Goal: Transaction & Acquisition: Obtain resource

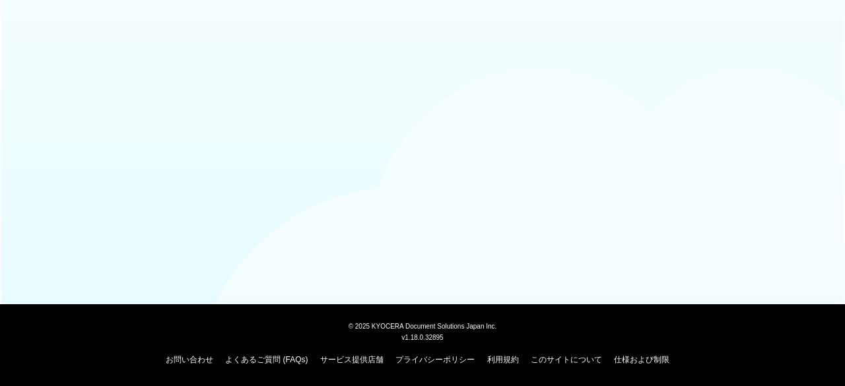
click at [235, 80] on body "© [DATE] KYOCERA Document Solutions Japan Inc. v1.18.0.32895 お問い合わせ よくあるご質問 (FA…" at bounding box center [422, 193] width 845 height 386
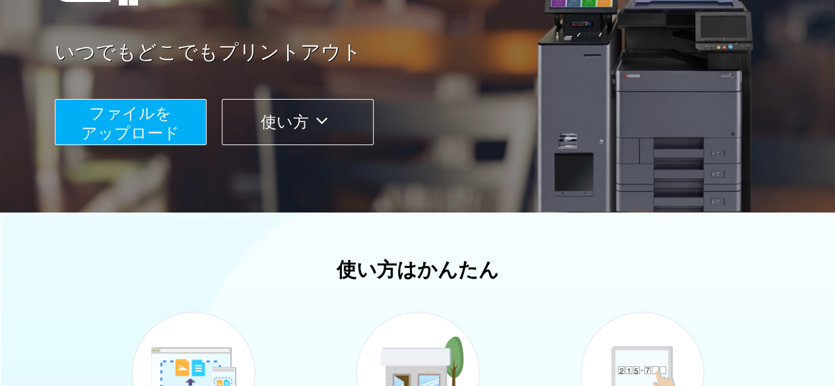
scroll to position [220, 0]
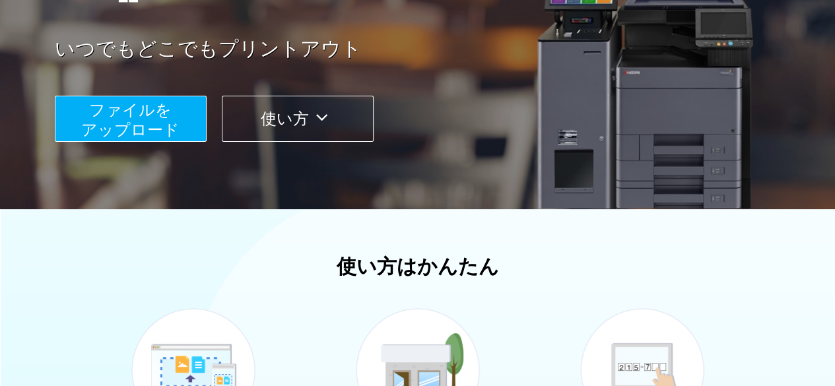
click at [172, 127] on span "ファイルを ​​アップロード" at bounding box center [130, 120] width 98 height 38
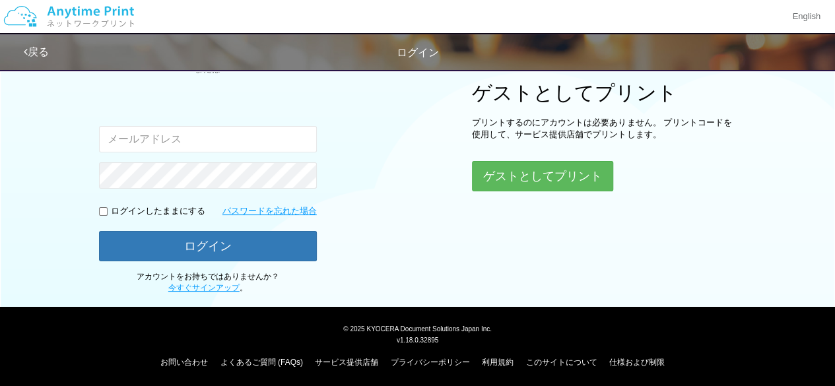
type input "m"
type input "[EMAIL_ADDRESS][DOMAIN_NAME]"
click at [101, 205] on div "ログインしたままにする" at bounding box center [152, 211] width 106 height 13
click at [101, 211] on input "checkbox" at bounding box center [103, 211] width 9 height 9
checkbox input "true"
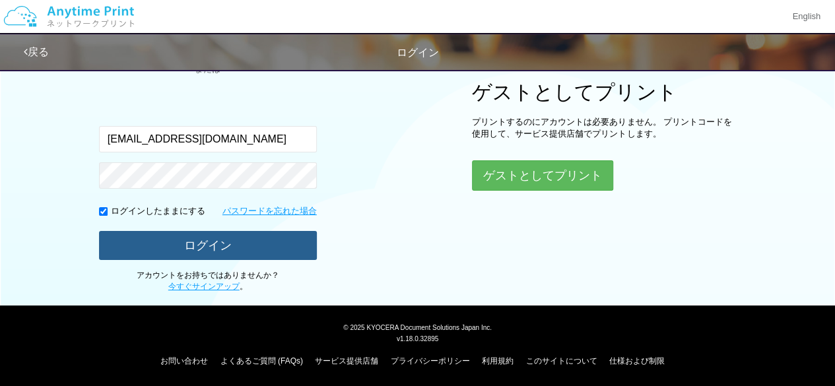
click at [124, 241] on button "ログイン" at bounding box center [208, 245] width 218 height 29
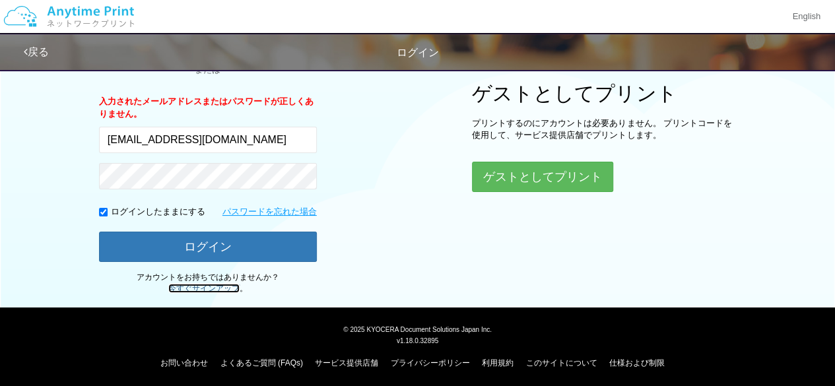
click at [207, 288] on link "今すぐサインアップ" at bounding box center [203, 288] width 71 height 9
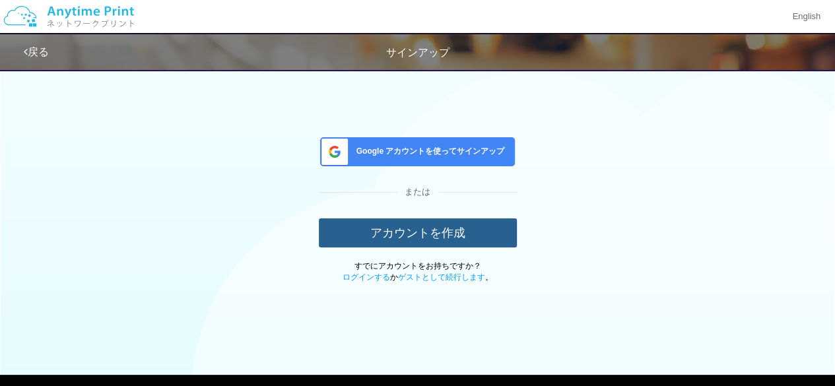
click at [432, 242] on button "アカウントを作成" at bounding box center [418, 233] width 198 height 29
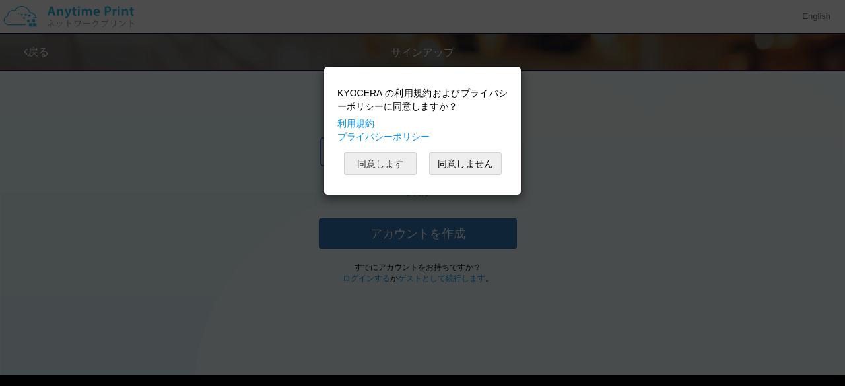
click at [384, 160] on button "同意します" at bounding box center [380, 163] width 73 height 22
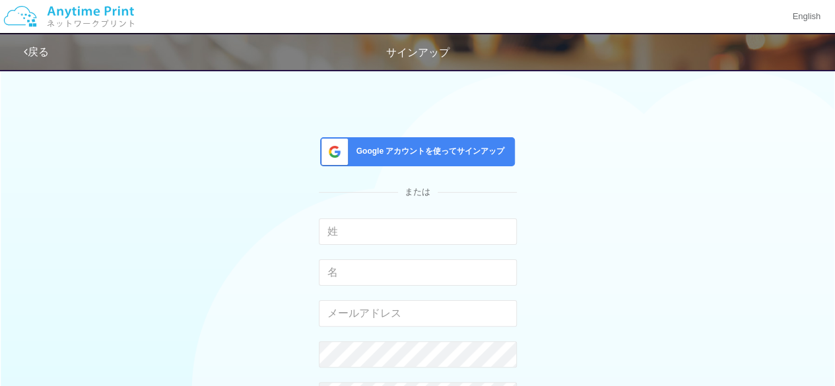
click at [371, 164] on div "Google アカウントを使ってサインアップ" at bounding box center [417, 151] width 195 height 29
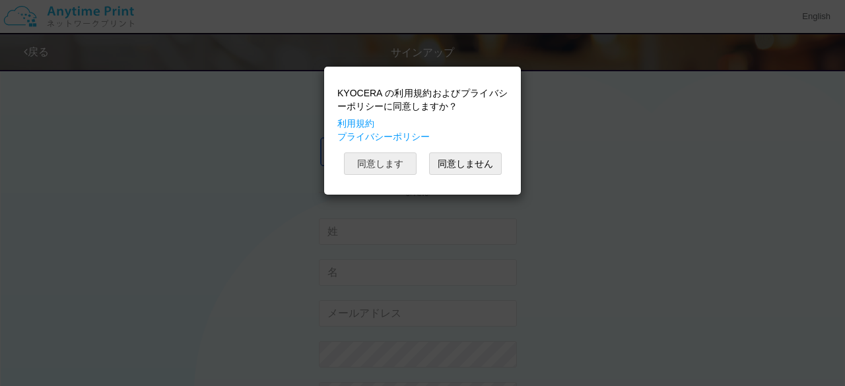
click at [371, 164] on button "同意します" at bounding box center [380, 163] width 73 height 22
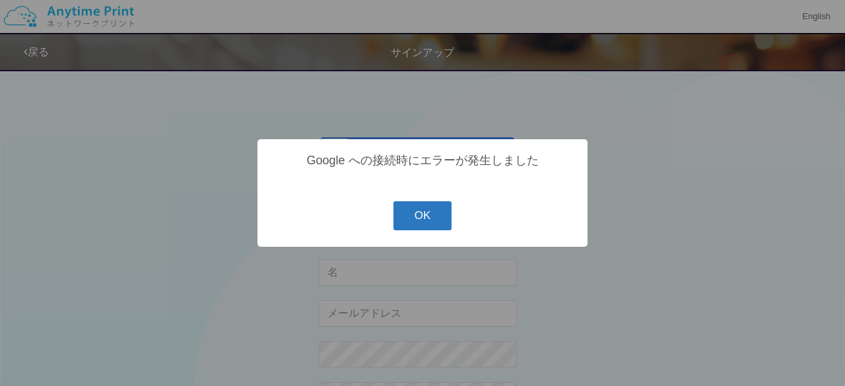
click at [414, 219] on button "OK" at bounding box center [422, 215] width 59 height 29
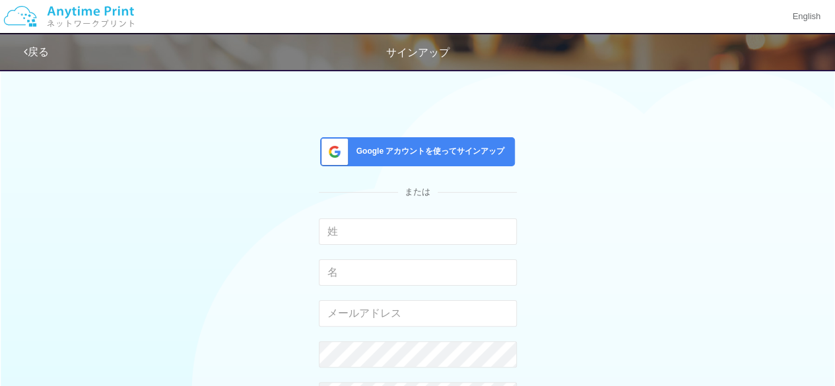
click at [61, 18] on img at bounding box center [69, 16] width 141 height 46
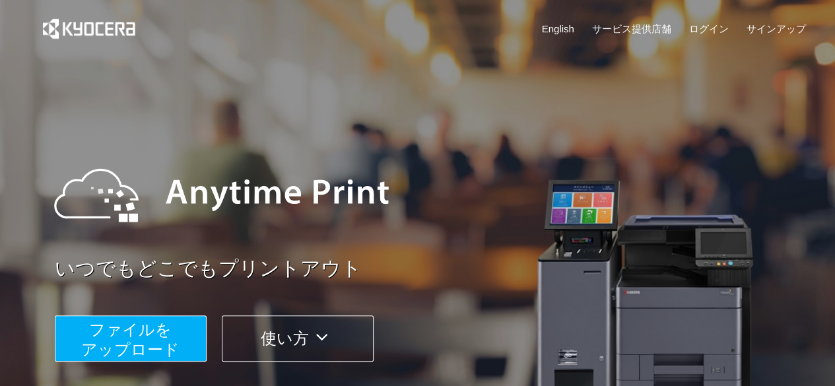
click at [174, 337] on button "ファイルを ​​アップロード" at bounding box center [131, 339] width 152 height 46
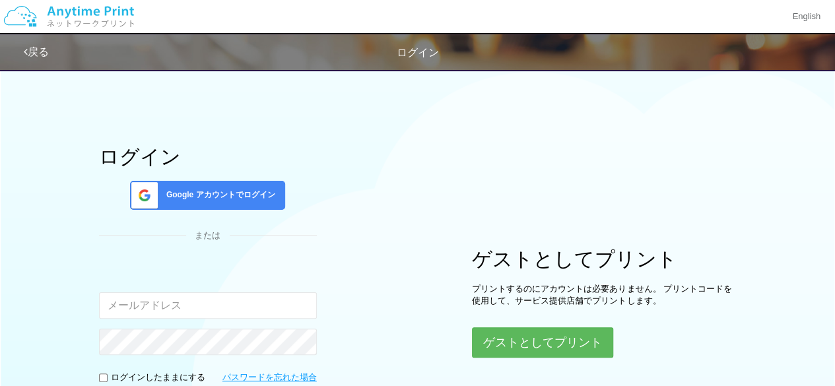
click at [224, 204] on div "Google アカウントでログイン" at bounding box center [207, 195] width 155 height 29
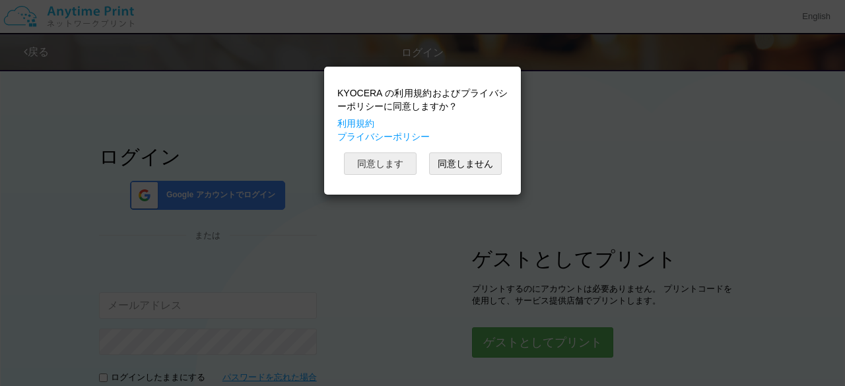
click at [364, 164] on button "同意します" at bounding box center [380, 163] width 73 height 22
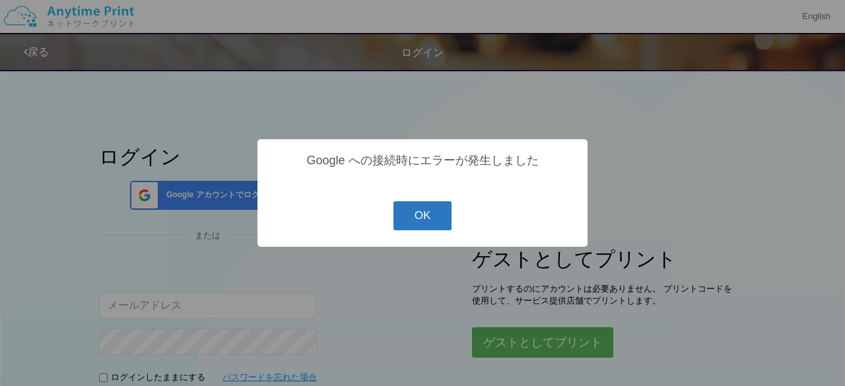
click at [419, 230] on button "OK" at bounding box center [422, 215] width 59 height 29
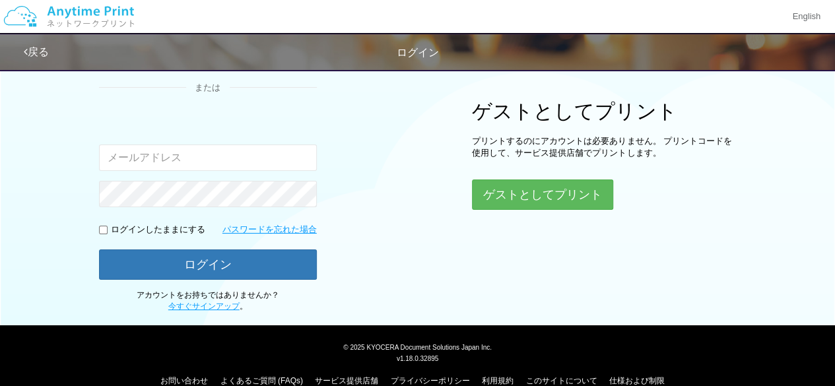
scroll to position [166, 0]
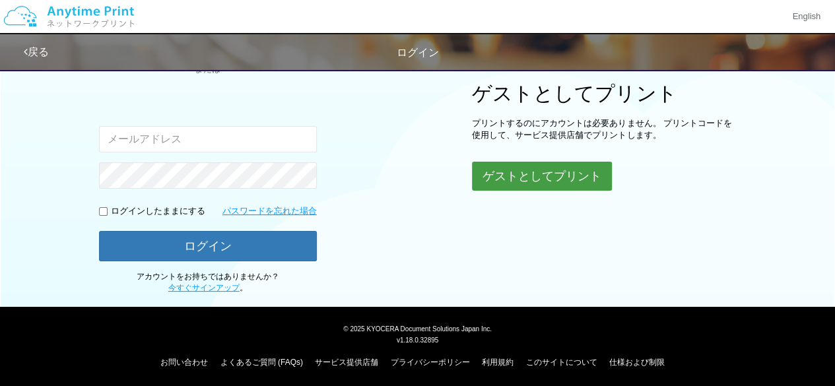
click at [492, 178] on button "ゲストとしてプリント" at bounding box center [542, 176] width 140 height 29
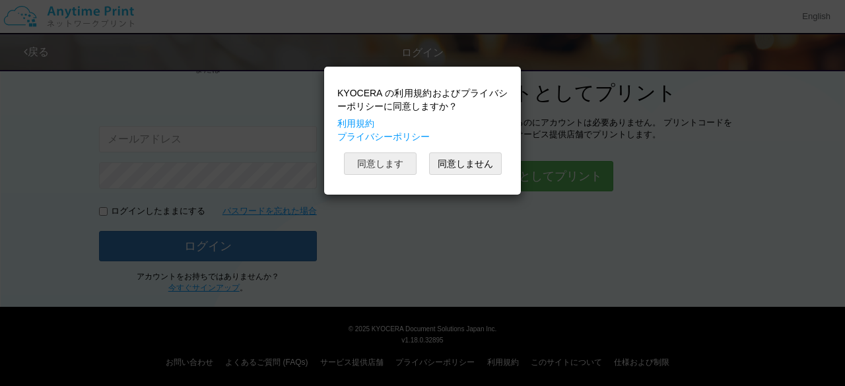
click at [394, 160] on button "同意します" at bounding box center [380, 163] width 73 height 22
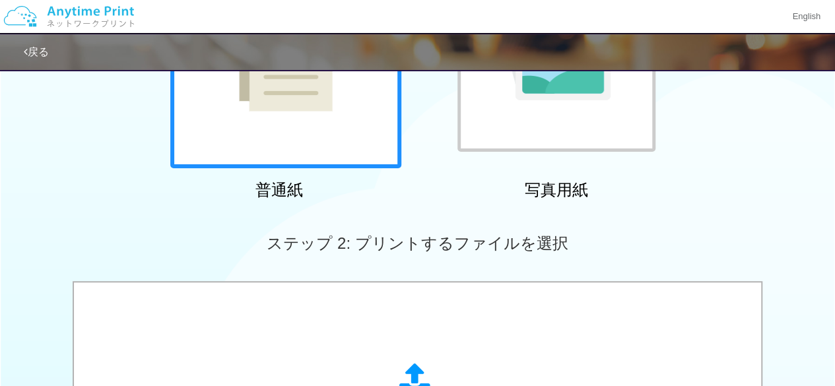
click at [312, 157] on div at bounding box center [285, 52] width 231 height 231
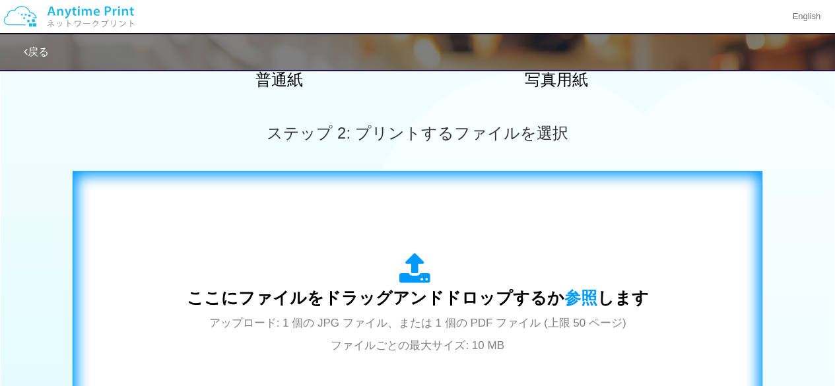
click at [386, 259] on div "ここにファイルをドラッグアンドドロップするか 参照 します アップロード: 1 個の JPG ファイル、または 1 個の PDF ファイル (上限 50 ペー…" at bounding box center [418, 304] width 462 height 103
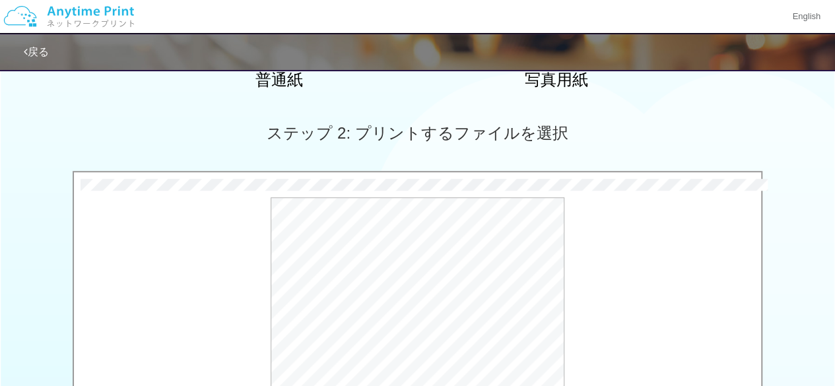
scroll to position [440, 0]
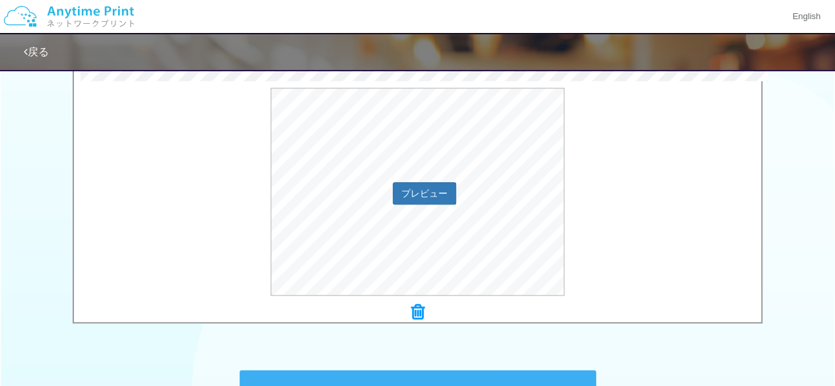
click at [631, 200] on div "プレビュー" at bounding box center [417, 192] width 687 height 208
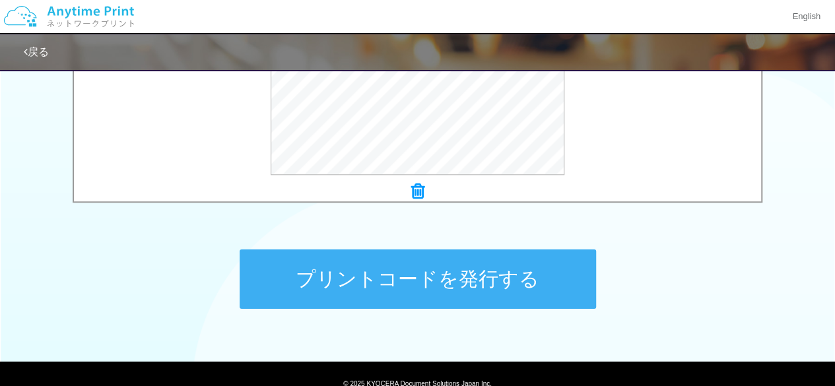
scroll to position [617, 0]
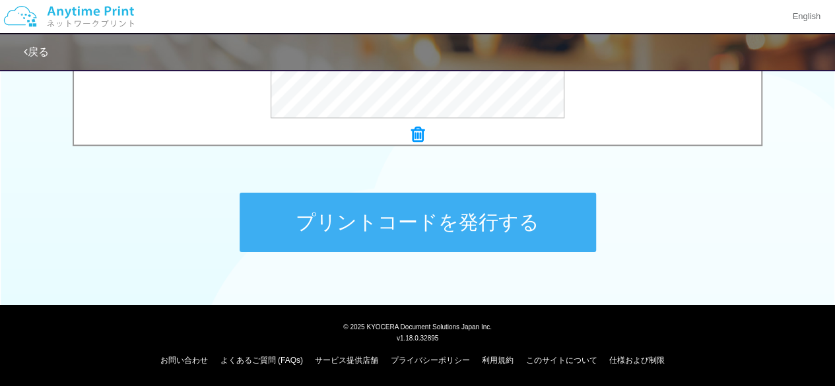
click at [445, 224] on button "プリントコードを発行する" at bounding box center [418, 222] width 356 height 59
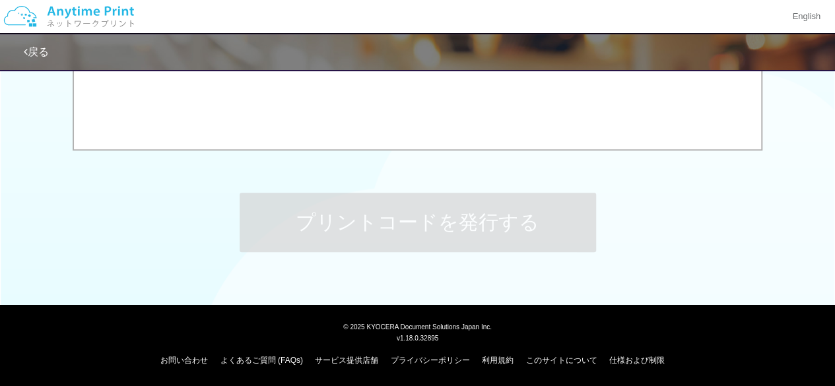
scroll to position [0, 0]
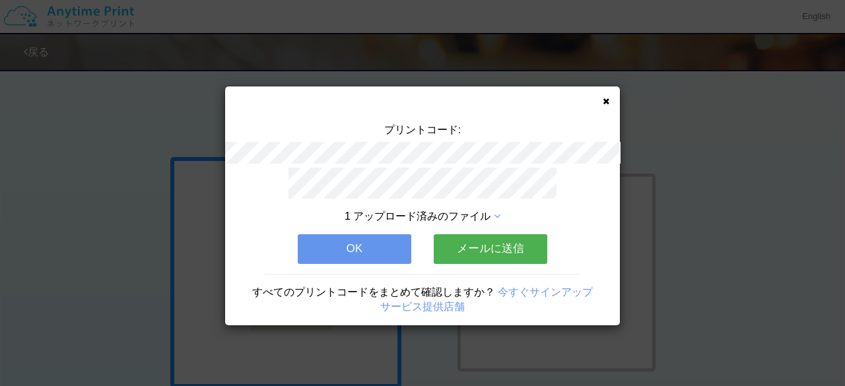
click at [496, 212] on icon at bounding box center [497, 216] width 7 height 11
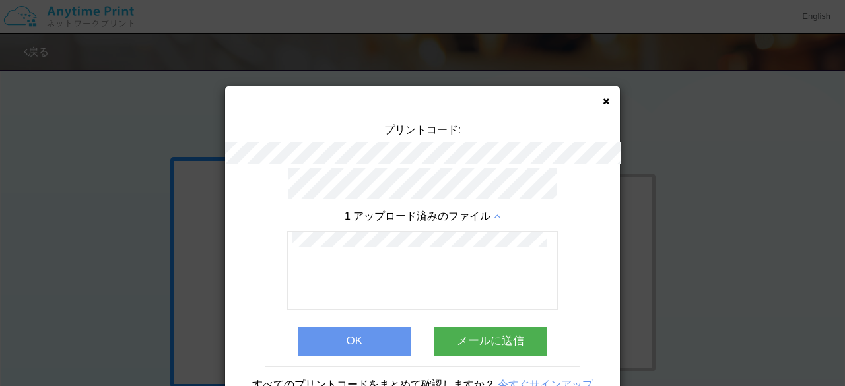
click at [494, 211] on icon at bounding box center [497, 216] width 7 height 11
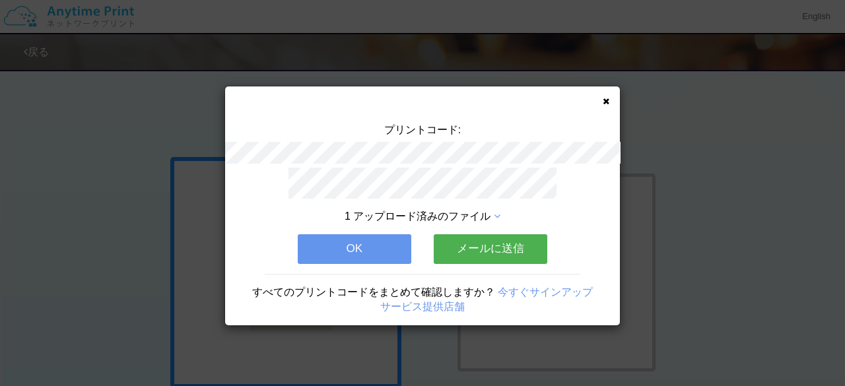
click at [527, 288] on link "今すぐサインアップ" at bounding box center [545, 292] width 95 height 11
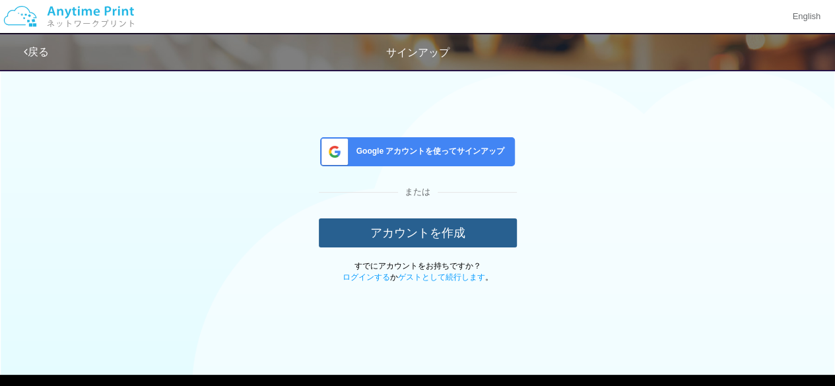
click at [421, 229] on button "アカウントを作成" at bounding box center [418, 233] width 198 height 29
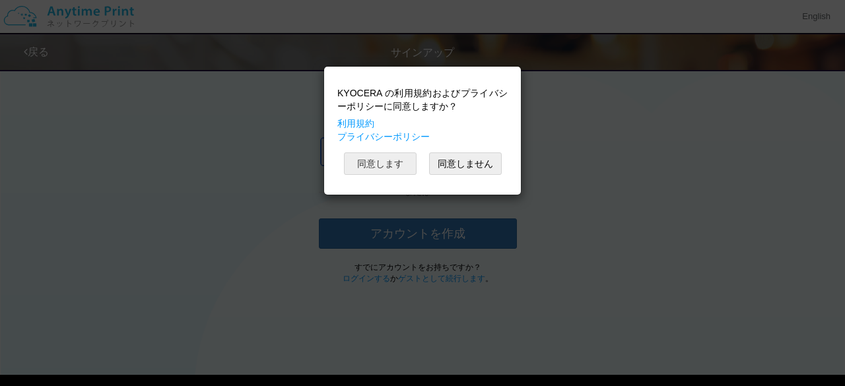
click at [396, 167] on button "同意します" at bounding box center [380, 163] width 73 height 22
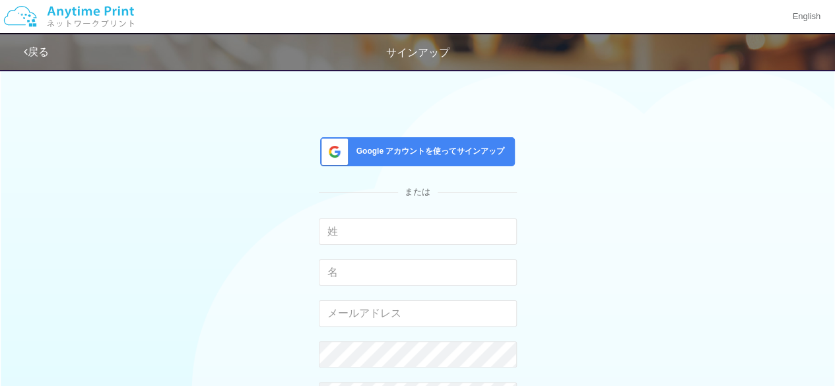
click at [412, 143] on div "Google アカウントを使ってサインアップ" at bounding box center [417, 151] width 195 height 29
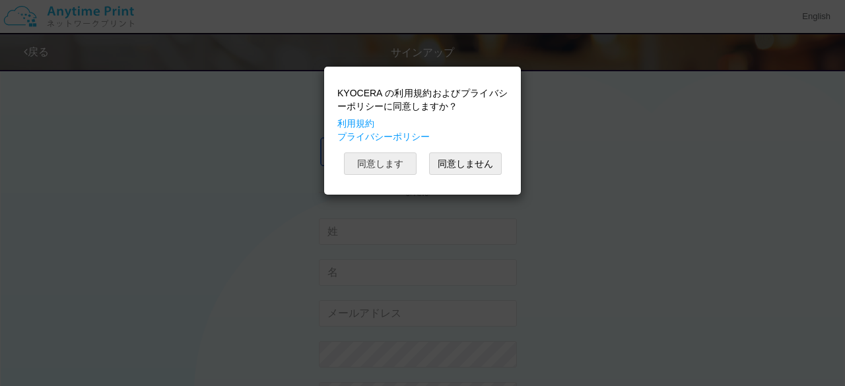
click at [376, 160] on button "同意します" at bounding box center [380, 163] width 73 height 22
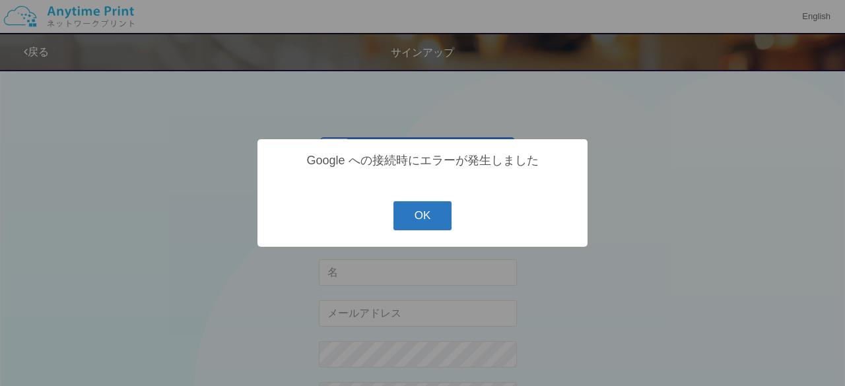
click at [417, 221] on button "OK" at bounding box center [422, 215] width 59 height 29
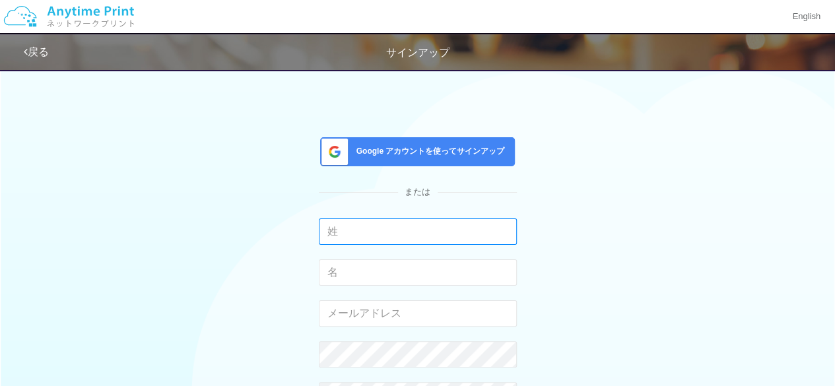
click at [413, 221] on input "text" at bounding box center [418, 232] width 198 height 26
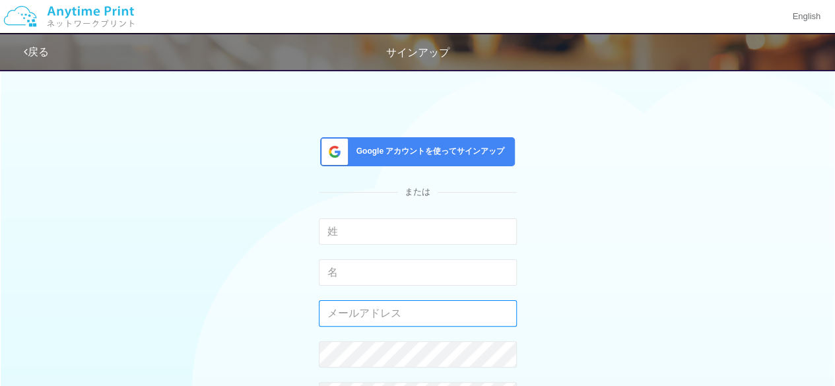
click at [361, 306] on input "email" at bounding box center [418, 313] width 198 height 26
type input "[EMAIL_ADDRESS][DOMAIN_NAME]"
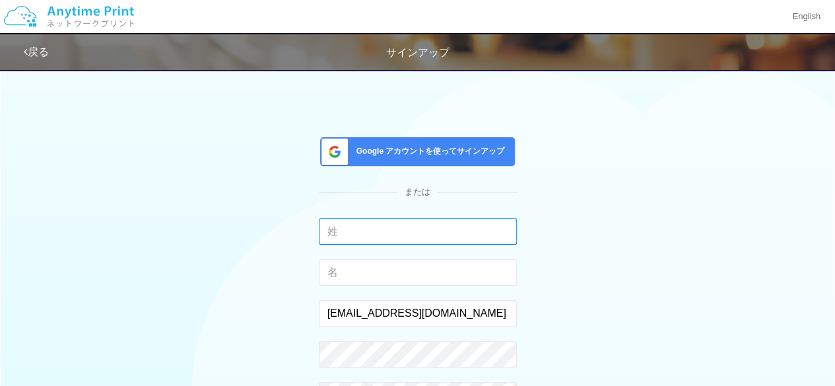
type input "[PERSON_NAME]"
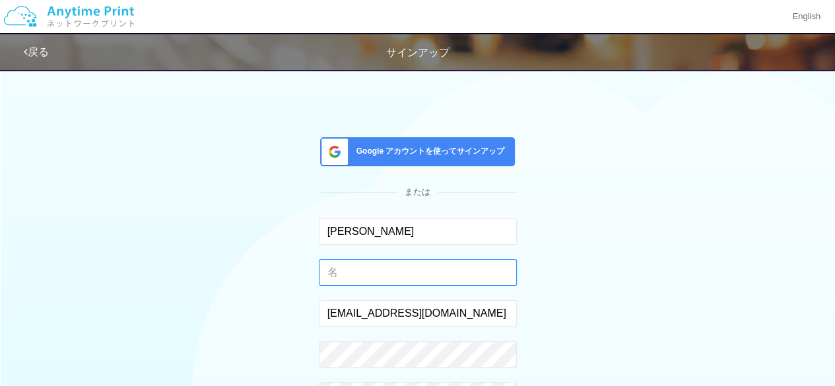
type input "[PERSON_NAME]"
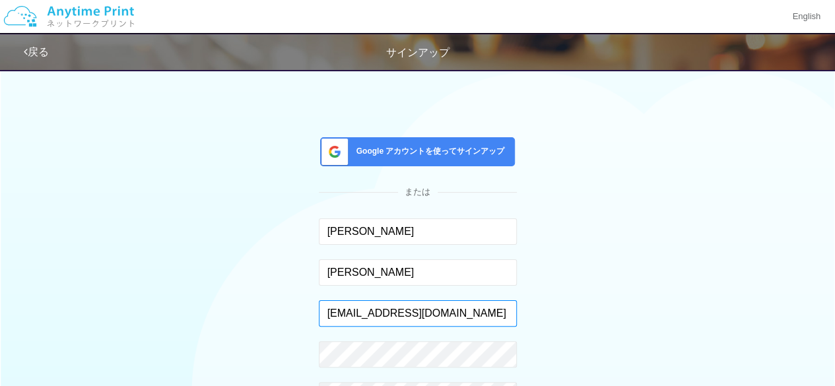
scroll to position [110, 0]
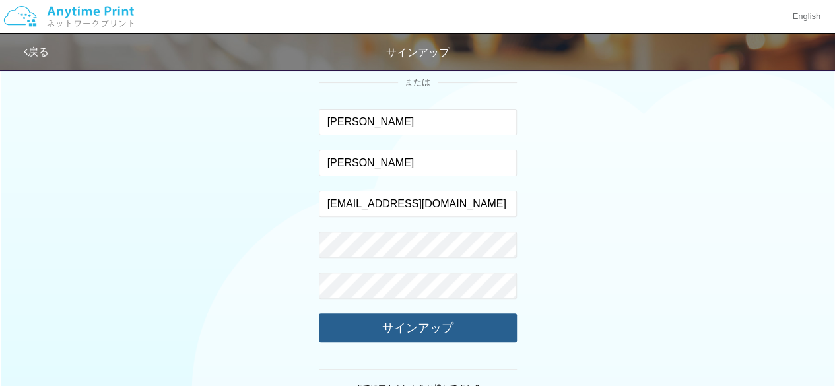
click at [370, 314] on button "サインアップ" at bounding box center [418, 328] width 198 height 29
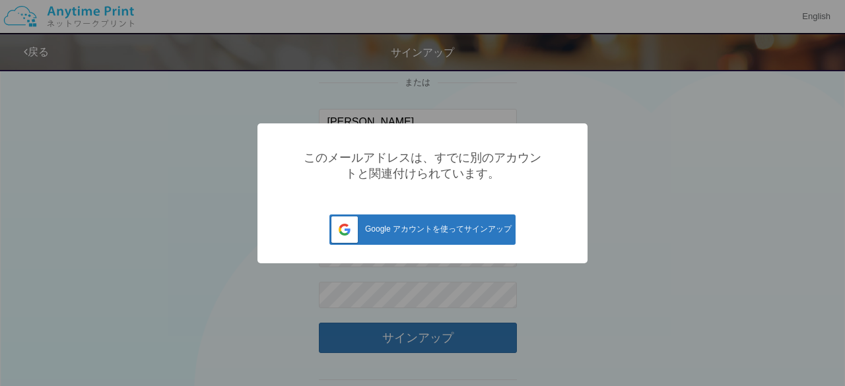
click at [399, 234] on span "Google アカウントを使ってサインアップ" at bounding box center [421, 228] width 181 height 9
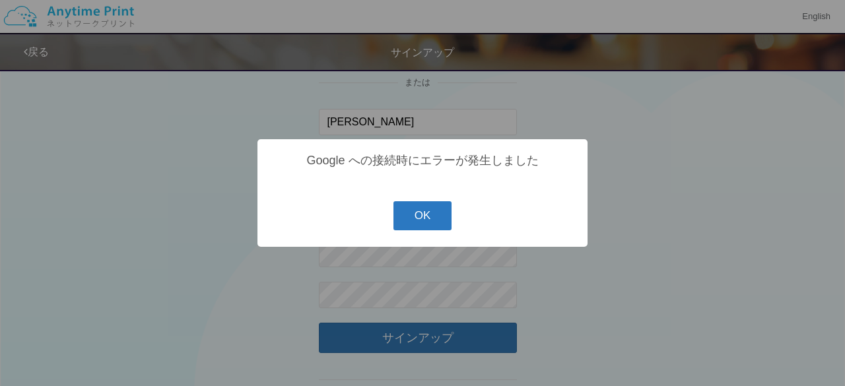
click at [437, 219] on button "OK" at bounding box center [422, 215] width 59 height 29
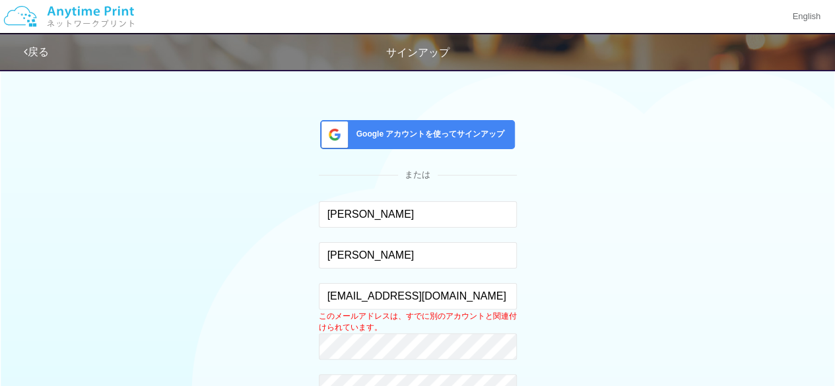
scroll to position [0, 0]
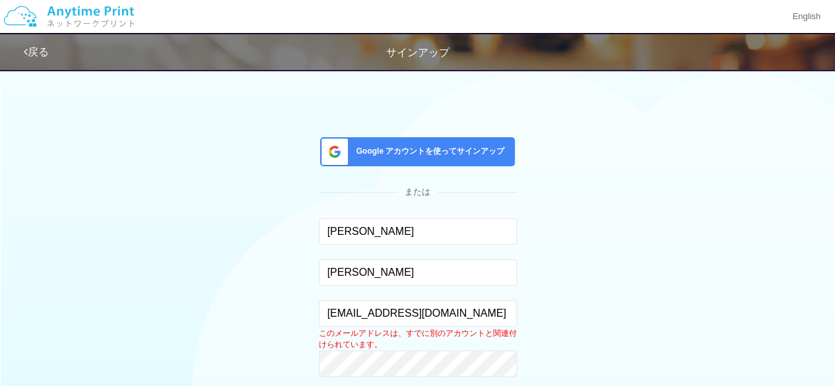
click at [65, 17] on img at bounding box center [69, 16] width 141 height 46
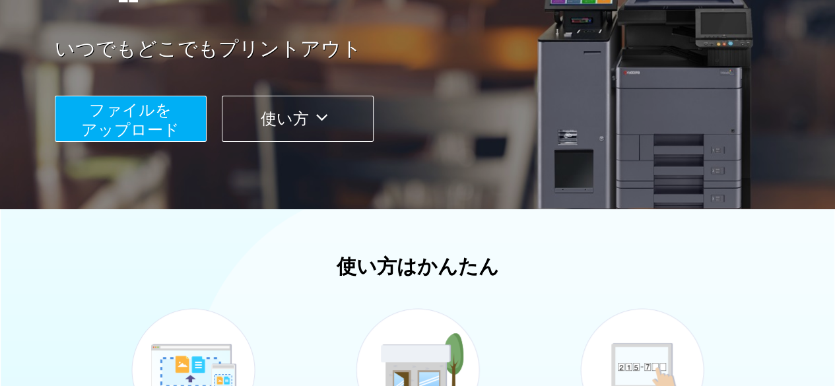
click at [156, 133] on span "ファイルを ​​アップロード" at bounding box center [130, 120] width 98 height 38
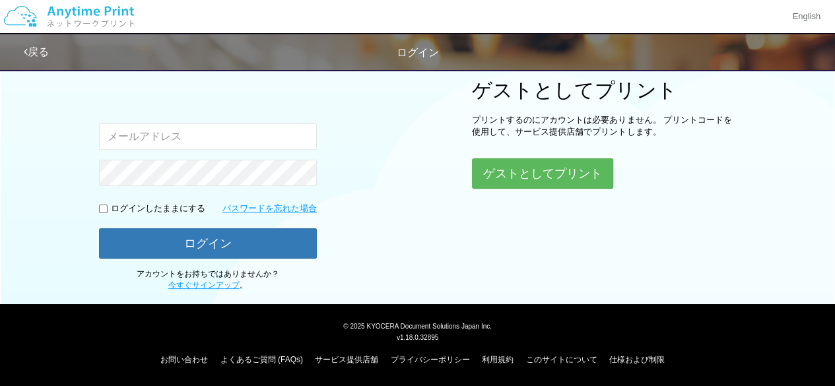
scroll to position [166, 0]
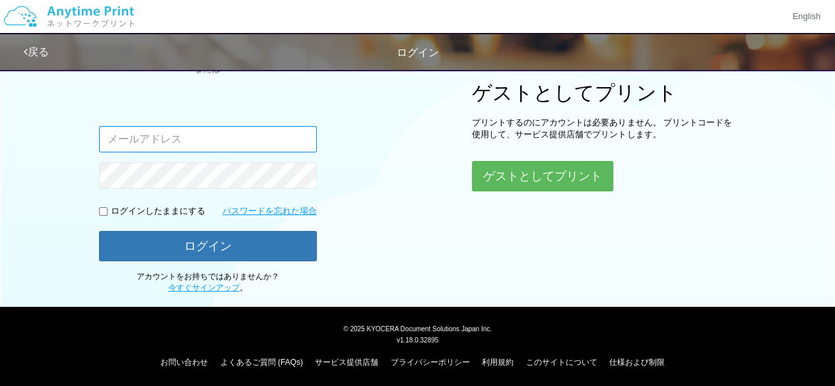
click at [193, 133] on input "email" at bounding box center [208, 139] width 218 height 26
type input "[EMAIL_ADDRESS][DOMAIN_NAME]"
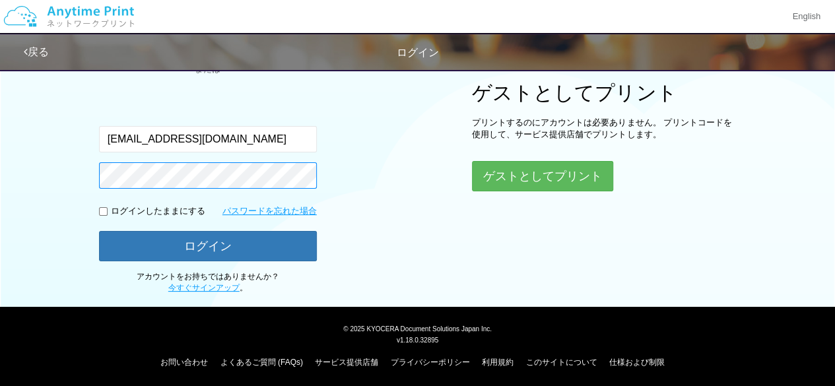
click at [58, 171] on div "ログイン Google アカウントでログイン または 入力されたメールアドレスまたはパスワードが正しくありません。 [EMAIL_ADDRESS][DOMAI…" at bounding box center [418, 95] width 792 height 398
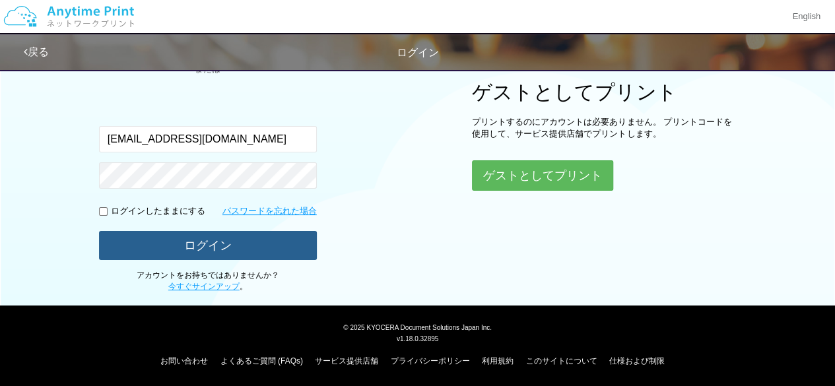
scroll to position [166, 0]
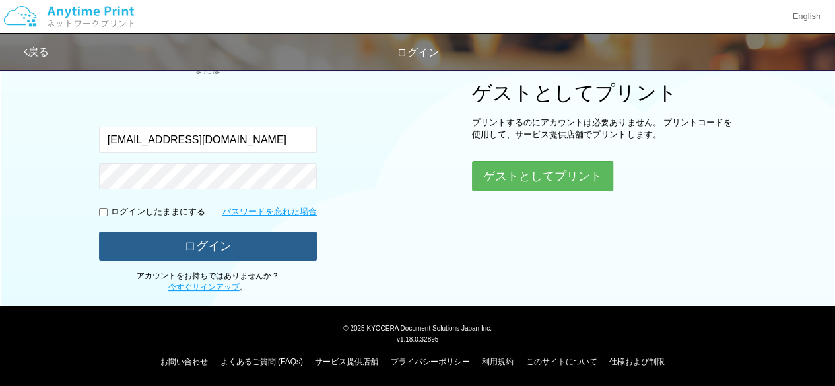
click at [129, 246] on button "ログイン" at bounding box center [208, 246] width 218 height 29
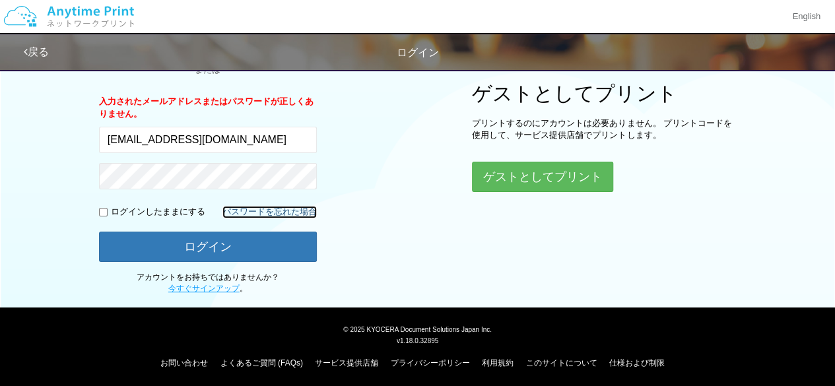
click at [250, 211] on link "パスワードを忘れた場合" at bounding box center [269, 212] width 94 height 13
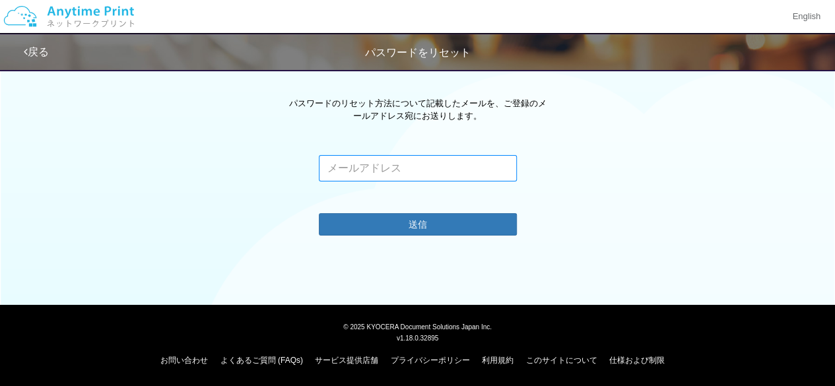
click at [345, 172] on input "email" at bounding box center [418, 168] width 198 height 26
type input "[EMAIL_ADDRESS][DOMAIN_NAME]"
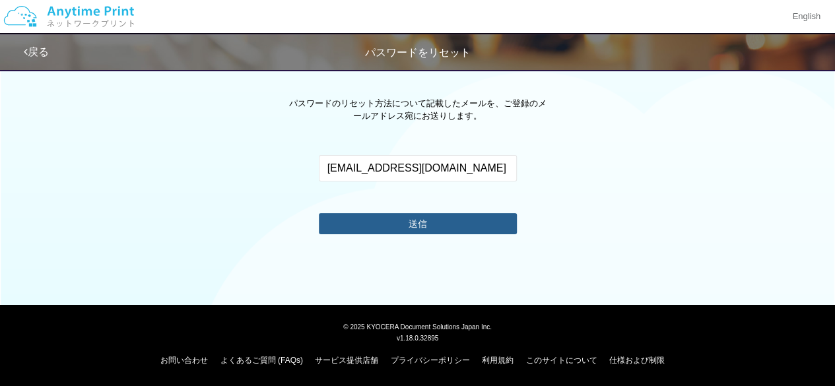
click at [416, 221] on button "送信" at bounding box center [418, 223] width 198 height 21
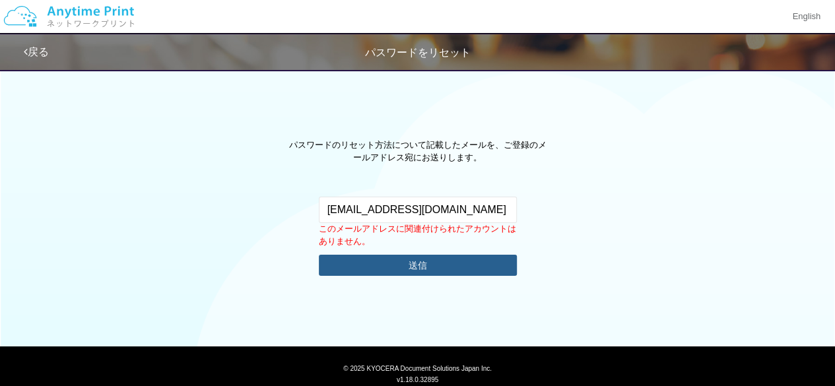
scroll to position [0, 0]
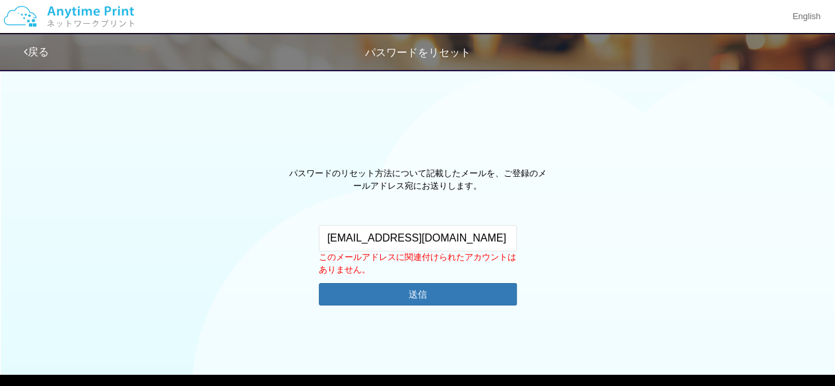
click at [96, 20] on img at bounding box center [69, 16] width 141 height 46
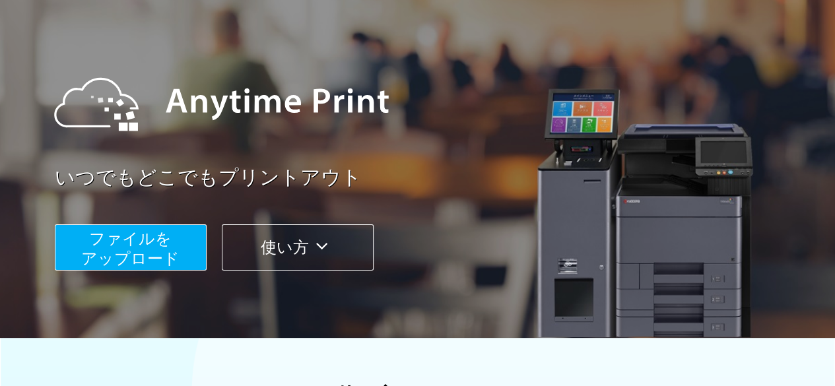
scroll to position [110, 0]
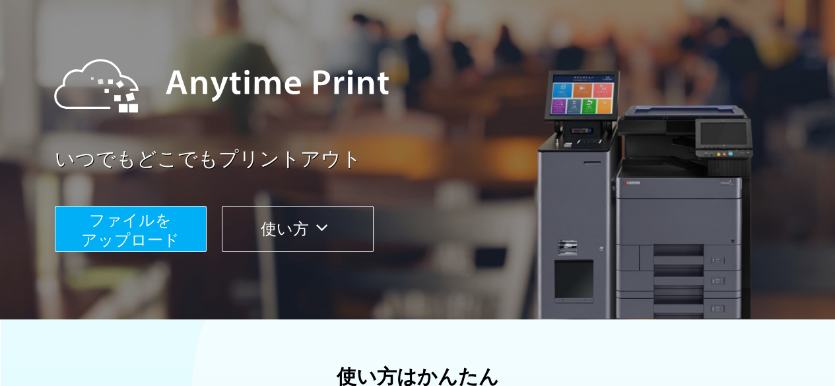
click at [152, 241] on span "ファイルを ​​アップロード" at bounding box center [130, 230] width 98 height 38
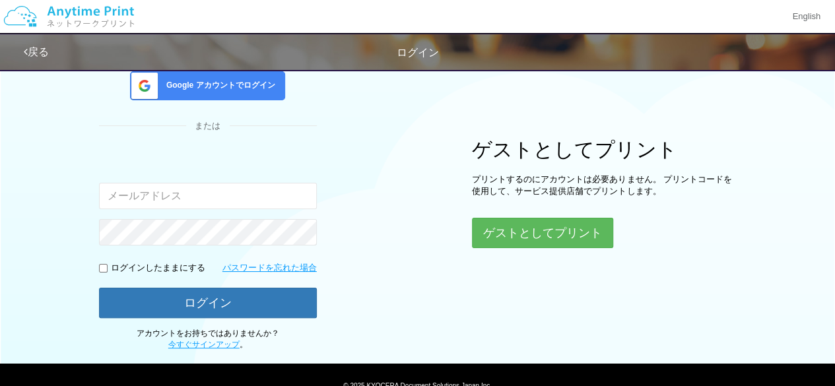
click at [195, 90] on div "Google アカウントでログイン" at bounding box center [207, 85] width 155 height 29
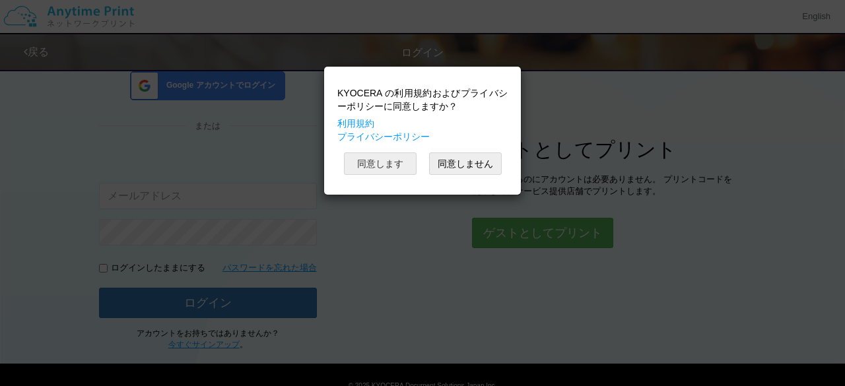
click at [377, 168] on button "同意します" at bounding box center [380, 163] width 73 height 22
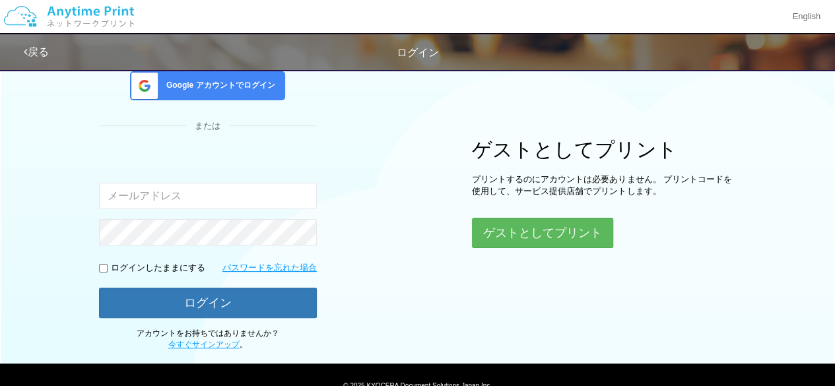
scroll to position [111, 0]
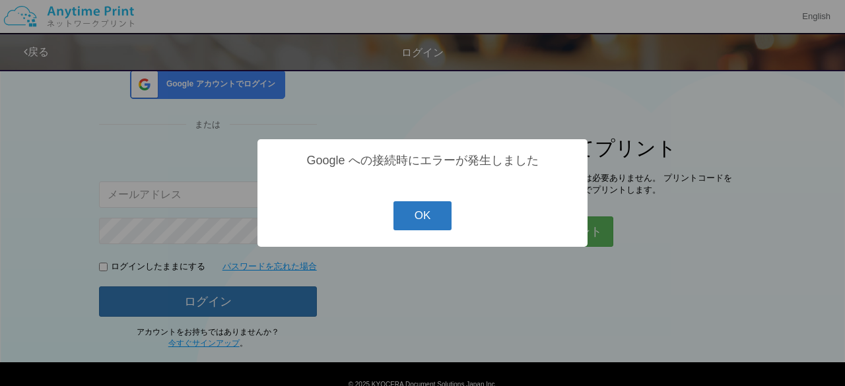
click at [407, 212] on button "OK" at bounding box center [422, 215] width 59 height 29
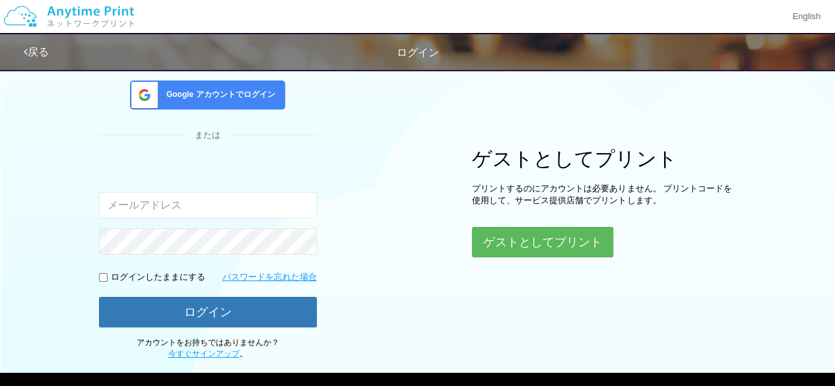
scroll to position [166, 0]
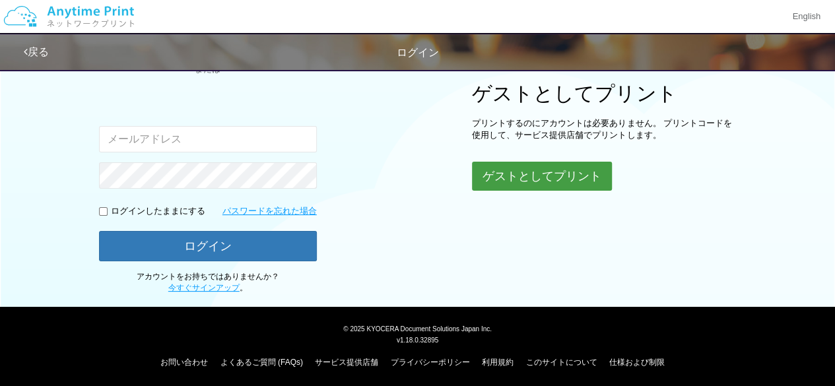
click at [516, 178] on button "ゲストとしてプリント" at bounding box center [542, 176] width 140 height 29
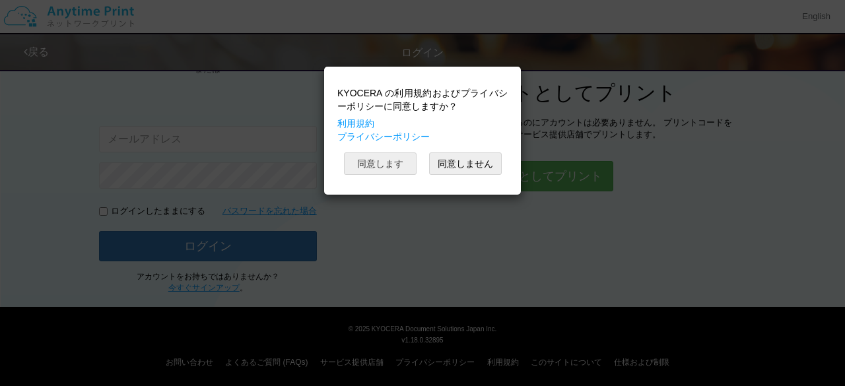
click at [387, 170] on button "同意します" at bounding box center [380, 163] width 73 height 22
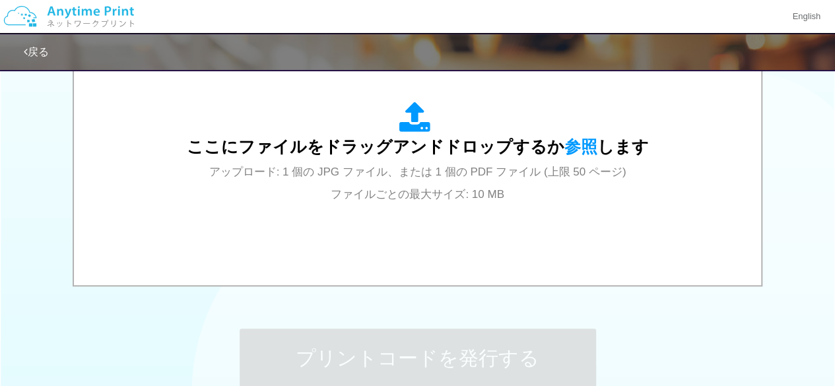
scroll to position [496, 0]
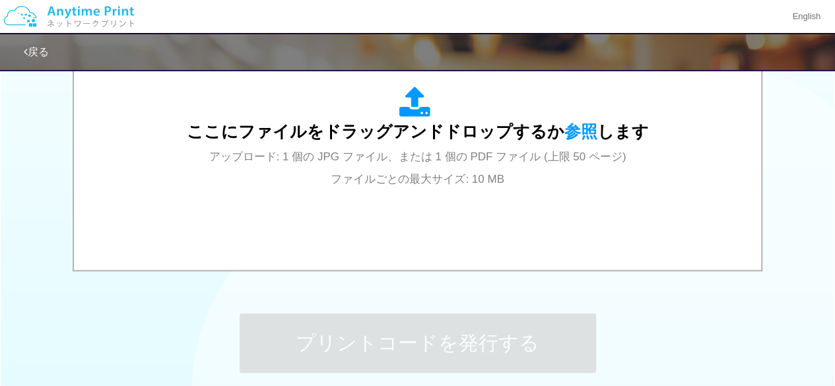
click at [385, 169] on div "ここにファイルをドラッグアンドドロップするか 参照 します アップロード: 1 個の JPG ファイル、または 1 個の PDF ファイル (上限 50 ペー…" at bounding box center [418, 137] width 462 height 103
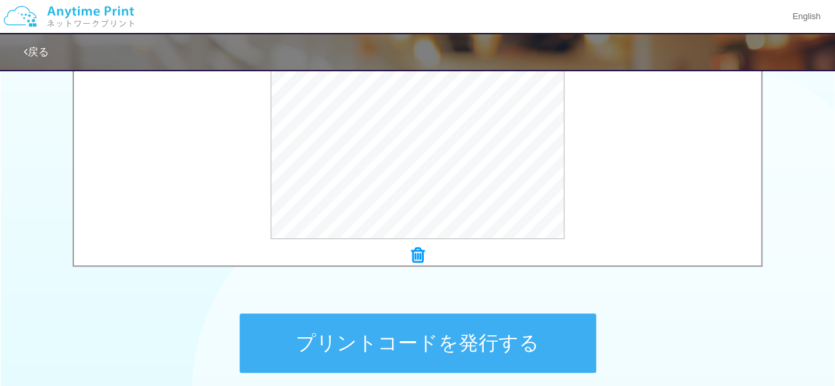
scroll to position [607, 0]
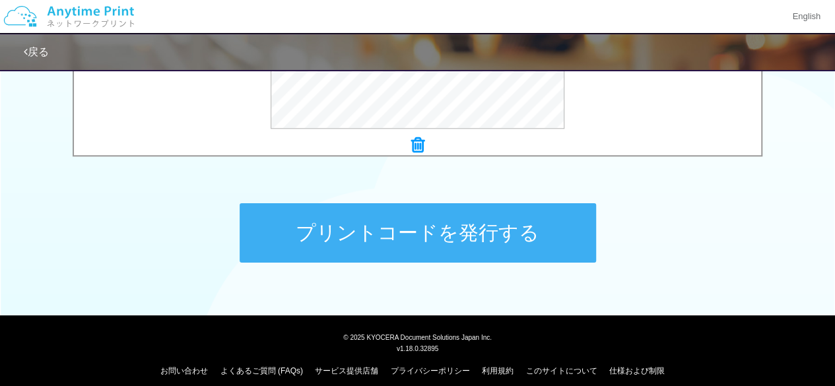
click at [428, 244] on button "プリントコードを発行する" at bounding box center [418, 232] width 356 height 59
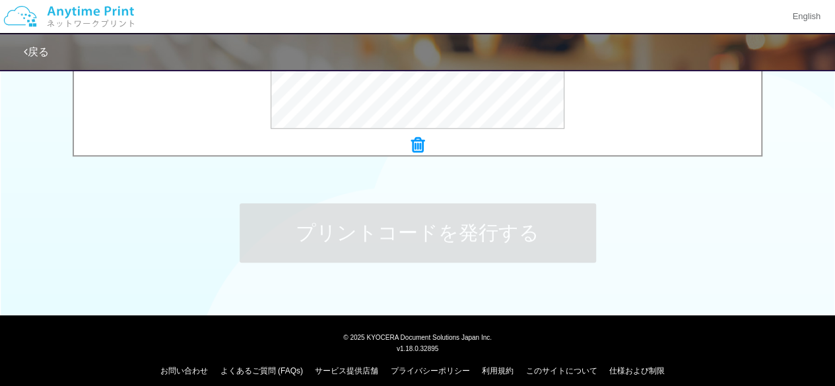
scroll to position [0, 0]
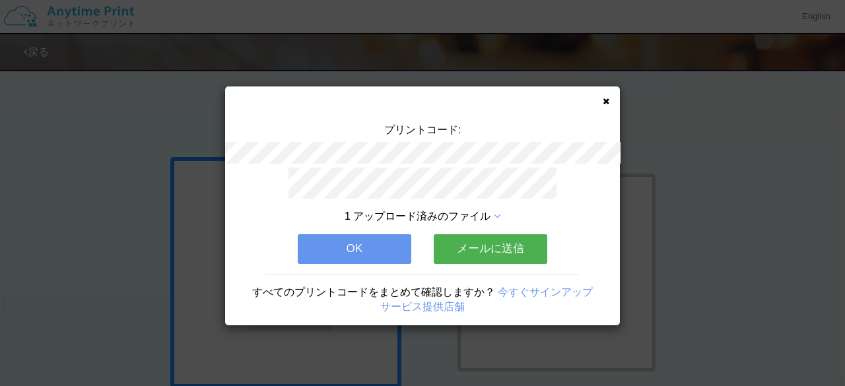
click at [479, 245] on button "メールに送信" at bounding box center [491, 248] width 114 height 29
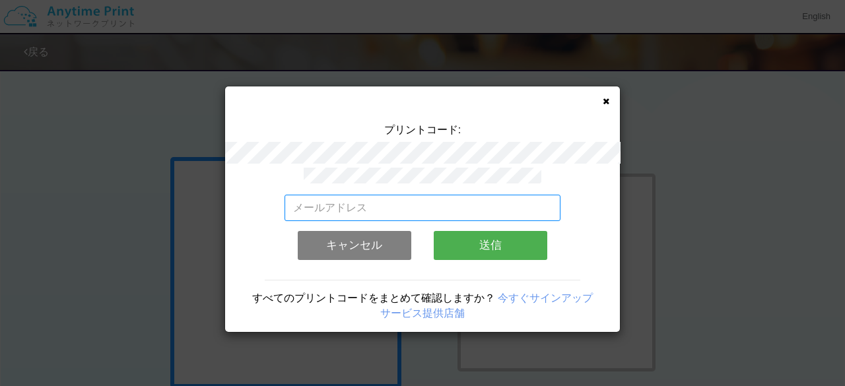
click at [392, 204] on input "email" at bounding box center [423, 208] width 277 height 26
type input "[EMAIL_ADDRESS][DOMAIN_NAME]"
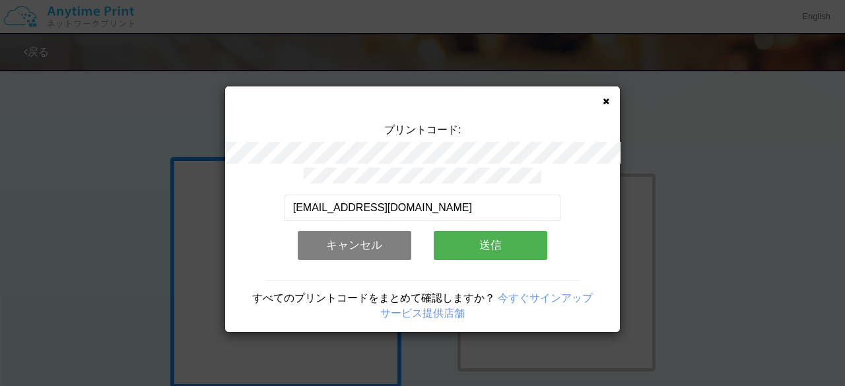
click at [511, 294] on link "今すぐサインアップ" at bounding box center [545, 297] width 95 height 11
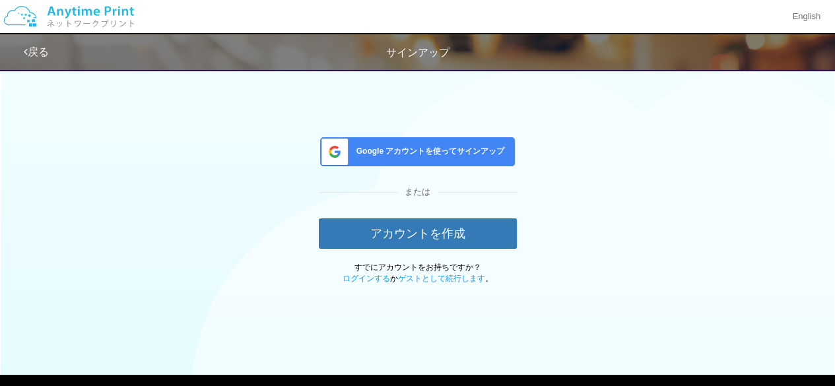
click at [411, 160] on div "Google アカウントを使ってサインアップ" at bounding box center [417, 151] width 195 height 29
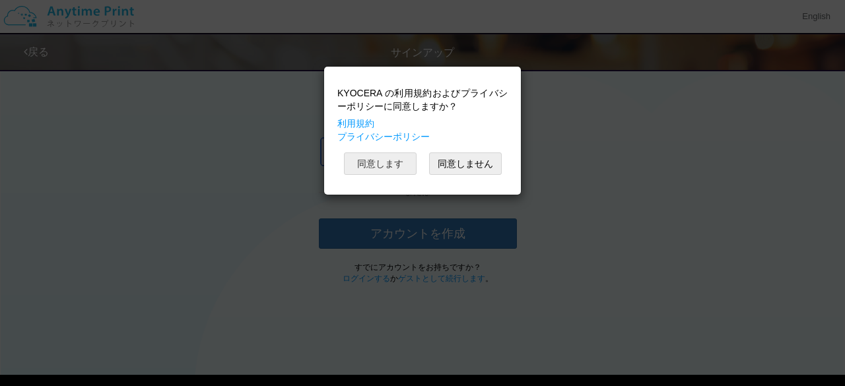
click at [393, 162] on button "同意します" at bounding box center [380, 163] width 73 height 22
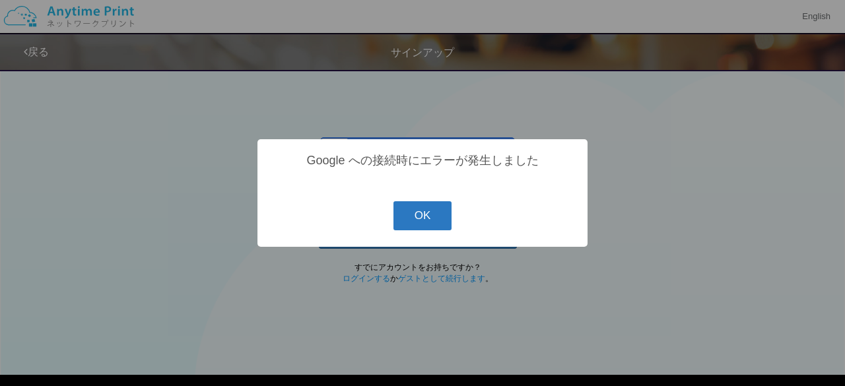
click at [420, 224] on button "OK" at bounding box center [422, 215] width 59 height 29
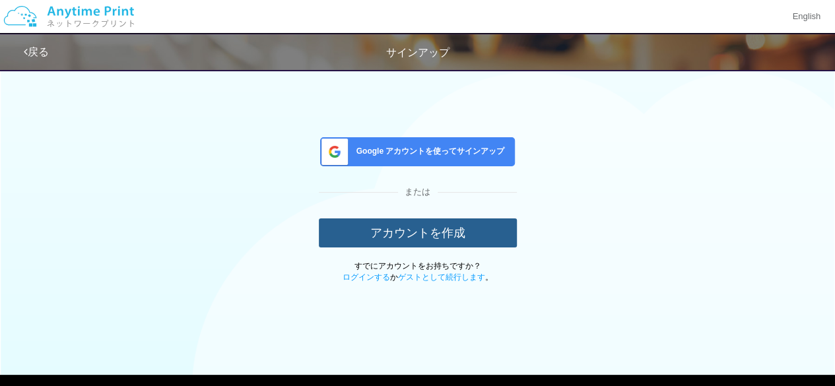
click at [417, 232] on button "アカウントを作成" at bounding box center [418, 233] width 198 height 29
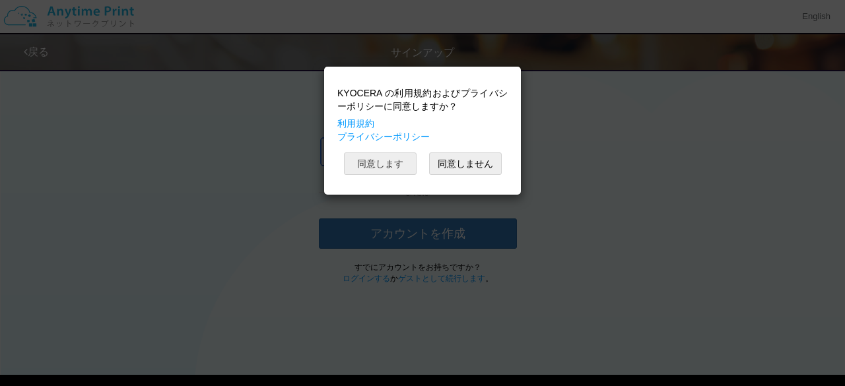
click at [397, 158] on button "同意します" at bounding box center [380, 163] width 73 height 22
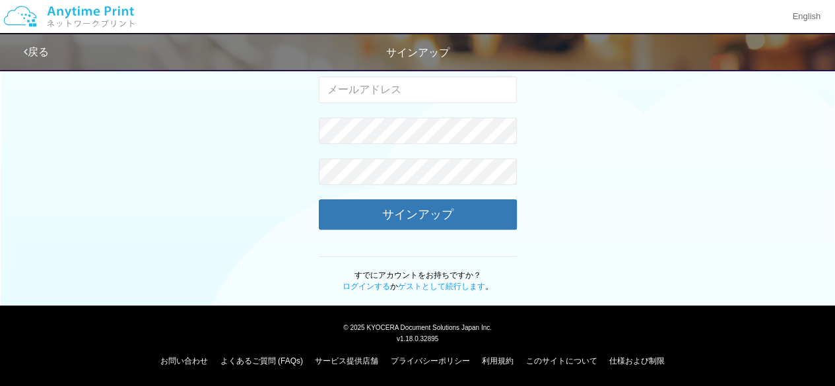
scroll to position [4, 0]
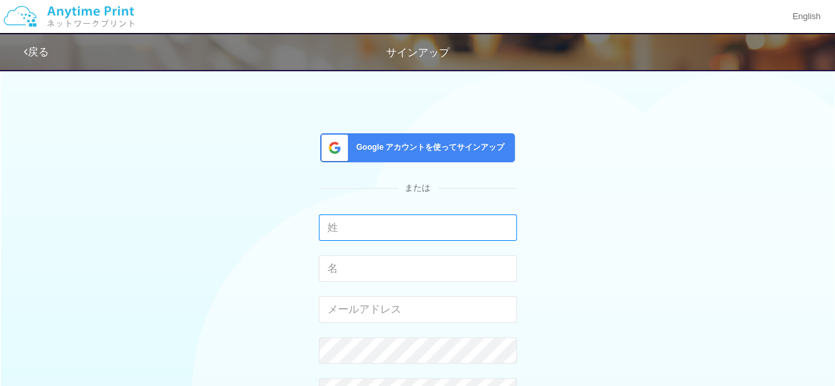
click at [395, 215] on input "text" at bounding box center [418, 228] width 198 height 26
type input "[PERSON_NAME]"
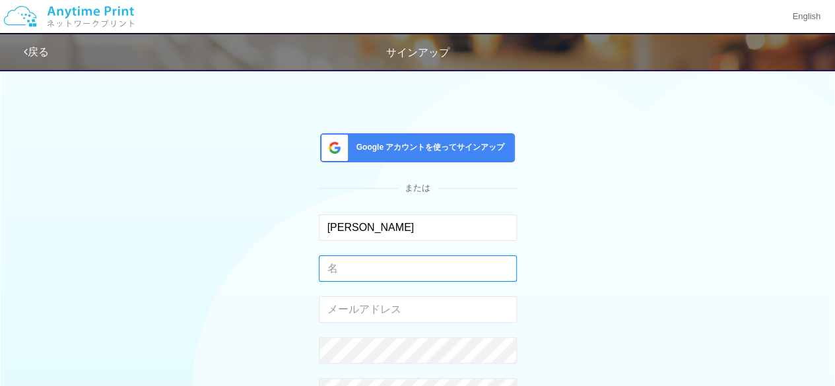
type input "[PERSON_NAME]"
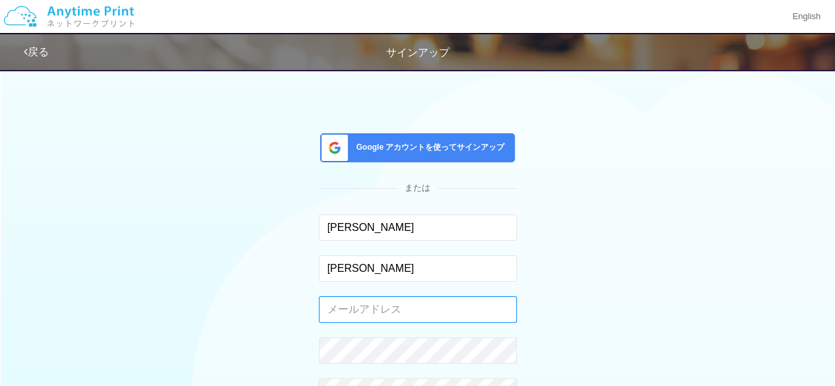
type input "[EMAIL_ADDRESS][DOMAIN_NAME]"
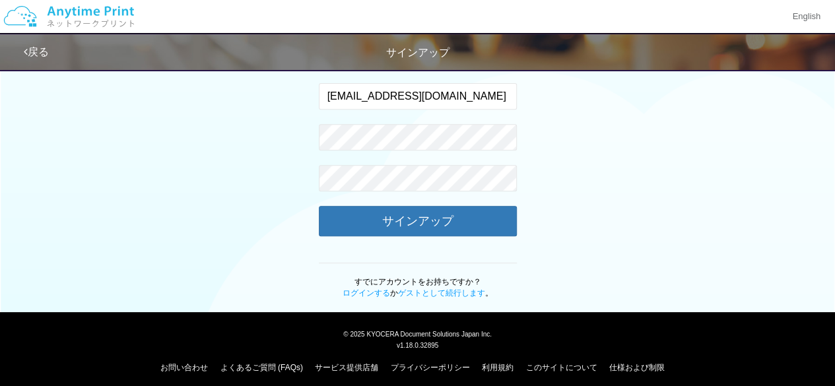
scroll to position [224, 0]
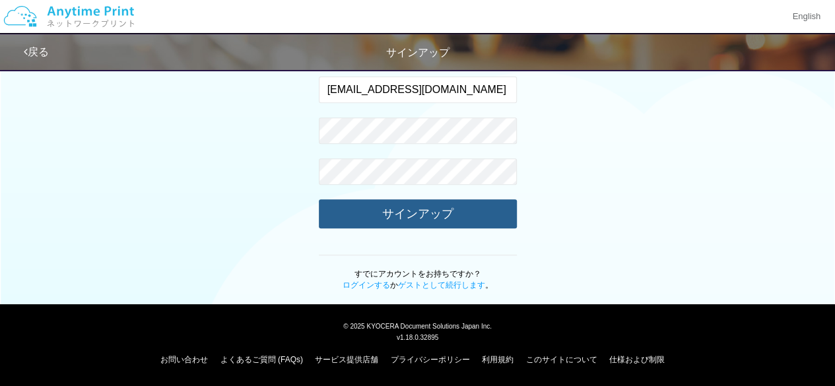
click at [385, 222] on button "サインアップ" at bounding box center [418, 213] width 198 height 29
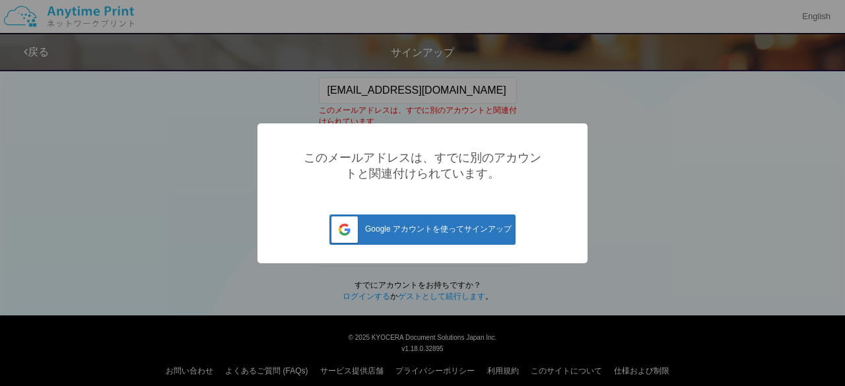
click at [374, 225] on button "Google アカウントを使ってサインアップ" at bounding box center [422, 230] width 186 height 30
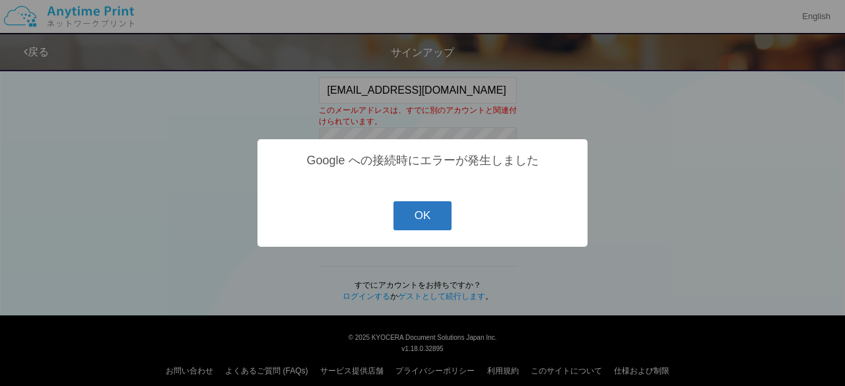
click at [437, 225] on button "OK" at bounding box center [422, 215] width 59 height 29
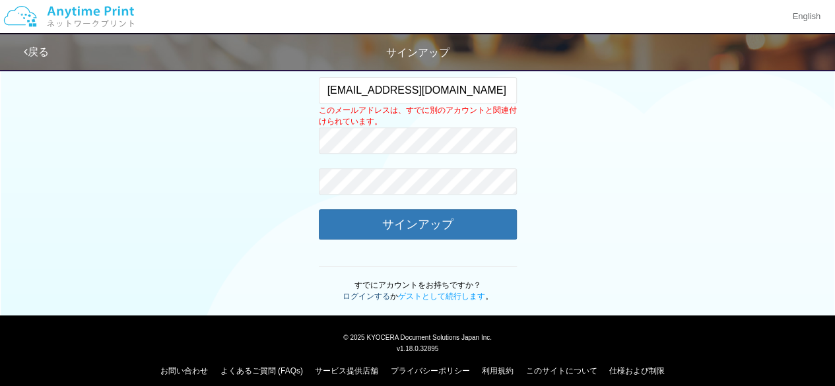
click at [370, 292] on link "ログインする" at bounding box center [367, 296] width 48 height 9
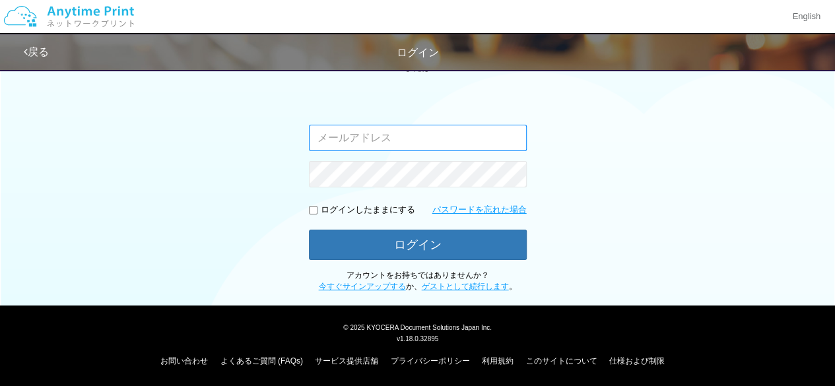
type input "[EMAIL_ADDRESS][DOMAIN_NAME]"
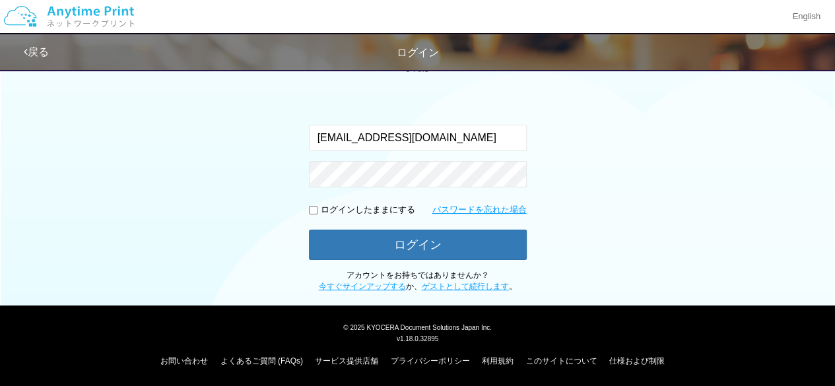
click at [326, 210] on p "ログインしたままにする" at bounding box center [368, 210] width 94 height 13
drag, startPoint x: 306, startPoint y: 212, endPoint x: 314, endPoint y: 209, distance: 8.0
click at [308, 212] on div "Google アカウントでログイン または 入力されたメールアドレスまたはパスワードが正しくありません。 [EMAIL_ADDRESS][DOMAIN_NAM…" at bounding box center [418, 110] width 792 height 363
click at [314, 208] on input "checkbox" at bounding box center [313, 210] width 9 height 9
checkbox input "true"
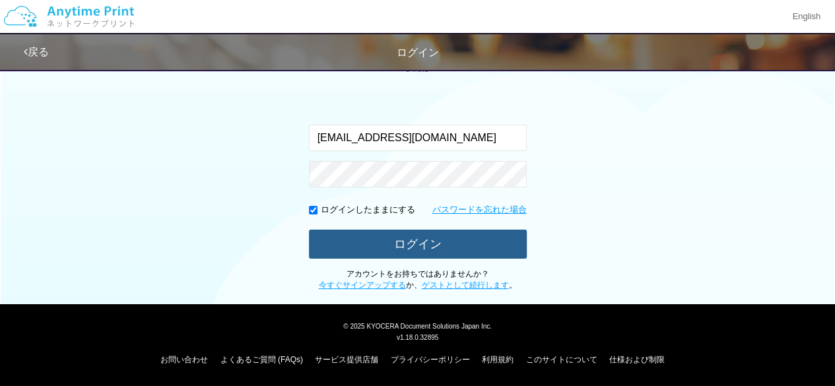
scroll to position [132, 0]
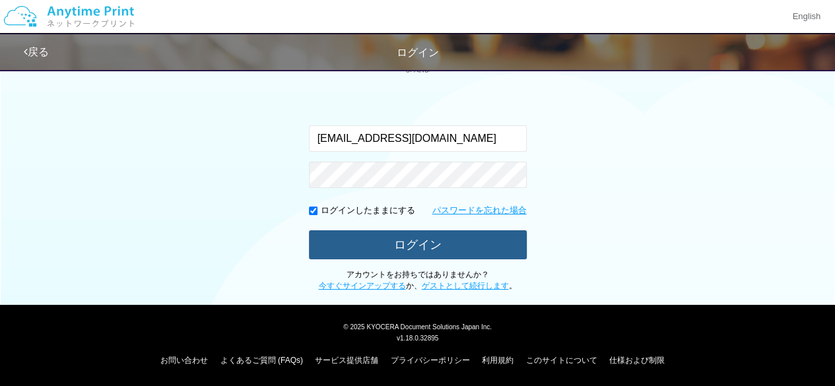
click at [353, 243] on button "ログイン" at bounding box center [418, 244] width 218 height 29
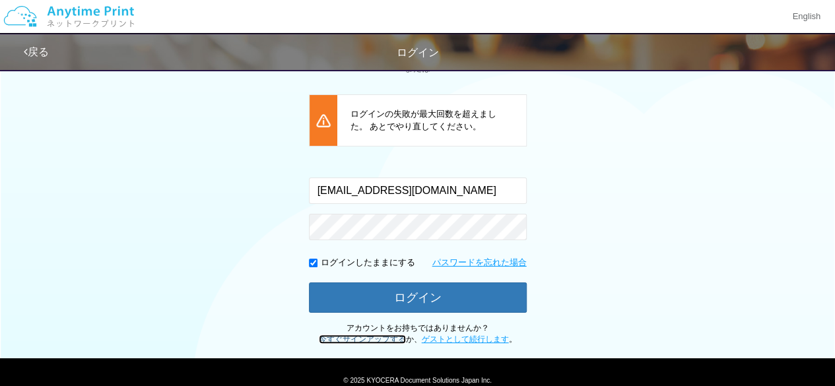
click at [374, 335] on link "今すぐサインアップする" at bounding box center [362, 339] width 87 height 9
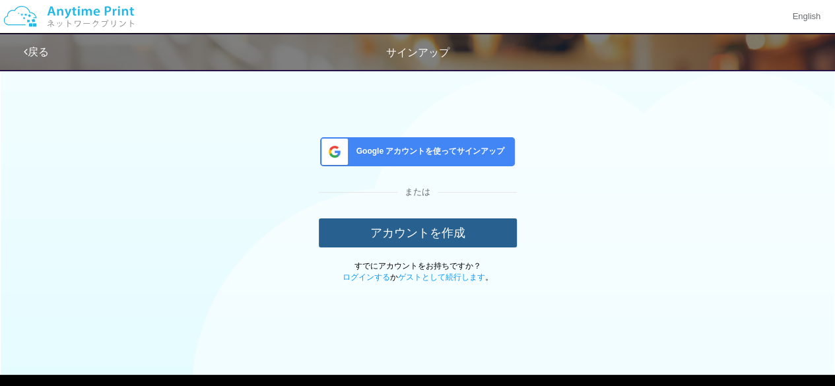
click at [382, 228] on button "アカウントを作成" at bounding box center [418, 233] width 198 height 29
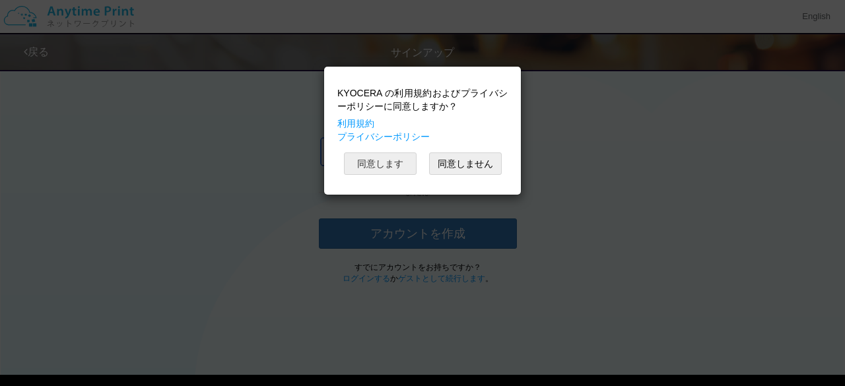
click at [383, 163] on button "同意します" at bounding box center [380, 163] width 73 height 22
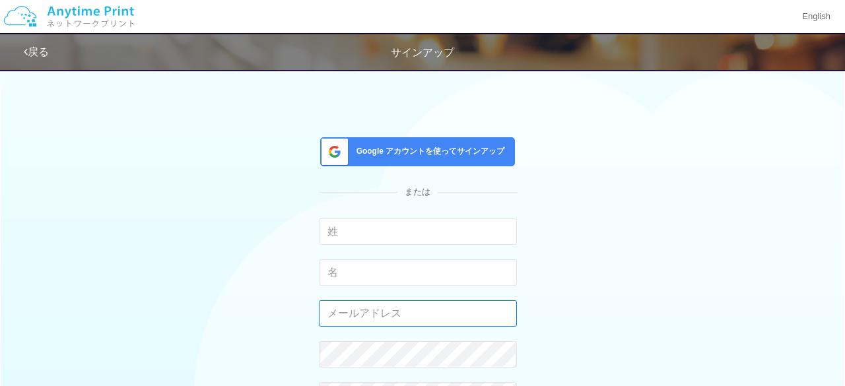
type input "[EMAIL_ADDRESS][DOMAIN_NAME]"
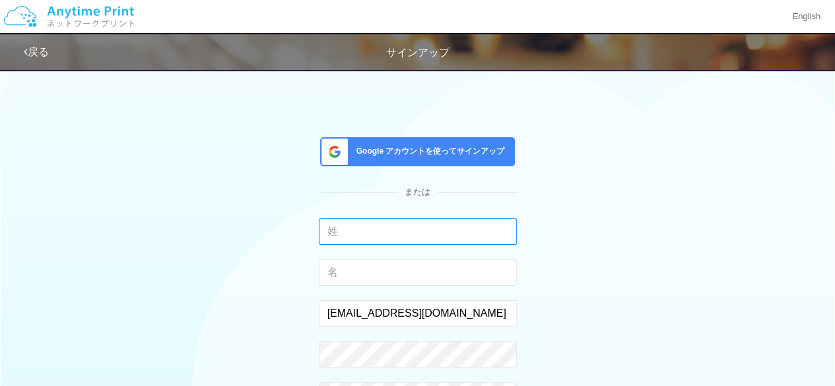
click at [379, 233] on input "text" at bounding box center [418, 232] width 198 height 26
type input "[PERSON_NAME]"
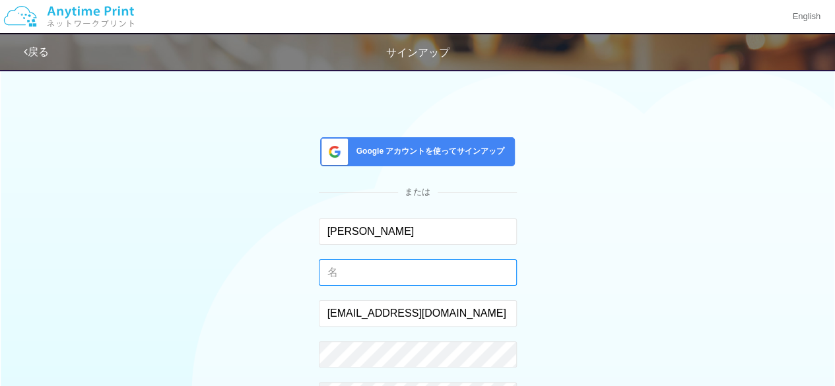
type input "[PERSON_NAME]"
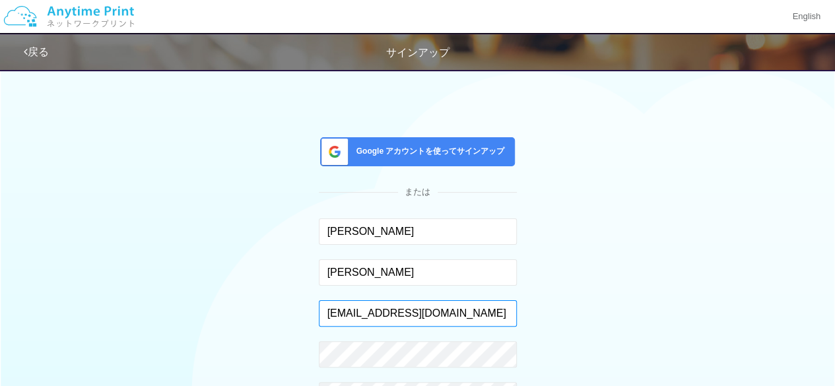
click at [452, 312] on input "[EMAIL_ADDRESS][DOMAIN_NAME]" at bounding box center [418, 313] width 198 height 26
drag, startPoint x: 471, startPoint y: 312, endPoint x: 240, endPoint y: 279, distance: 234.1
click at [246, 281] on div "Google アカウントを使ってサインアップ または [PERSON_NAME] 入力できるのは文字のみです。 [PERSON_NAME] 入力できるのは文字…" at bounding box center [418, 289] width 772 height 454
drag, startPoint x: 409, startPoint y: 317, endPoint x: 195, endPoint y: 314, distance: 213.9
click at [195, 314] on div "Google アカウントを使ってサインアップ または [PERSON_NAME] 入力できるのは文字のみです。 [PERSON_NAME] 入力できるのは文字…" at bounding box center [418, 289] width 772 height 454
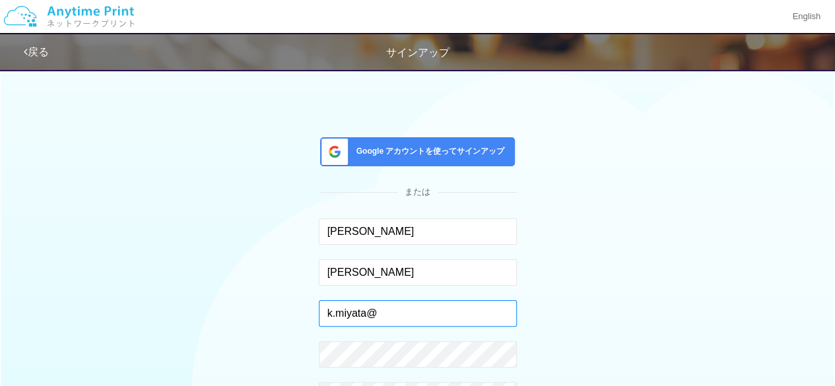
paste input "[DOMAIN_NAME]"
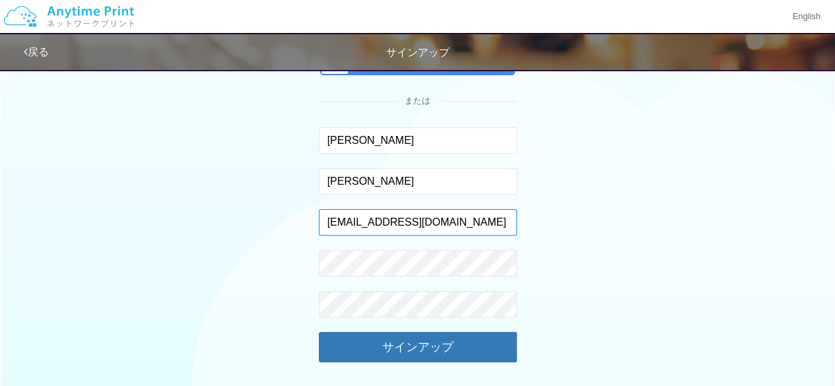
scroll to position [110, 0]
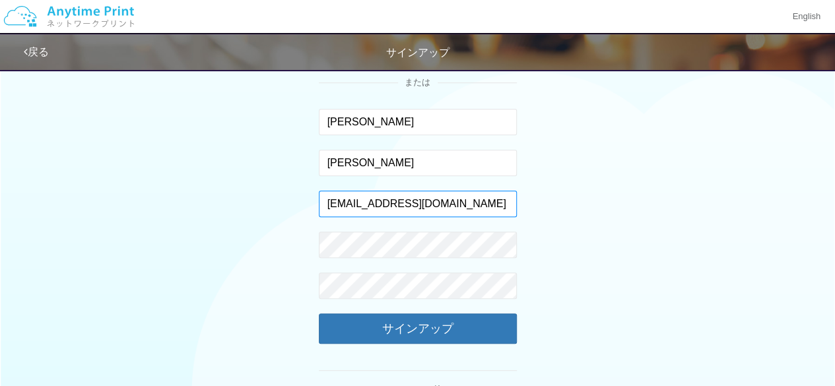
type input "[EMAIL_ADDRESS][DOMAIN_NAME]"
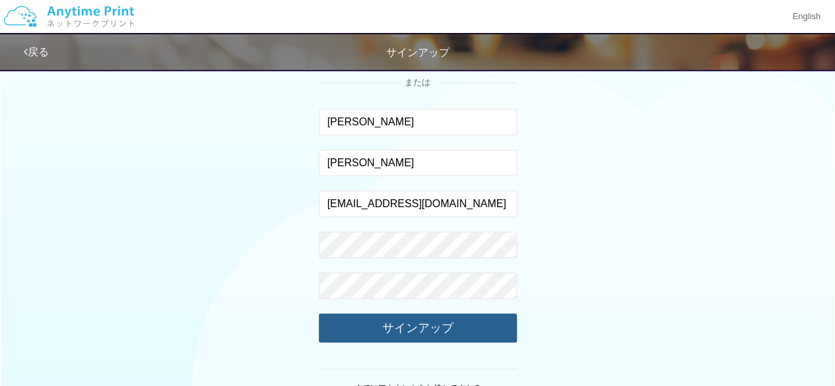
click at [355, 335] on button "サインアップ" at bounding box center [418, 328] width 198 height 29
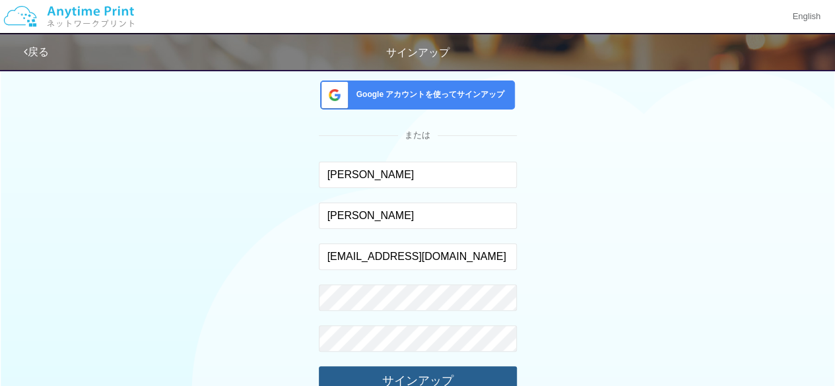
scroll to position [0, 0]
